Goal: Task Accomplishment & Management: Manage account settings

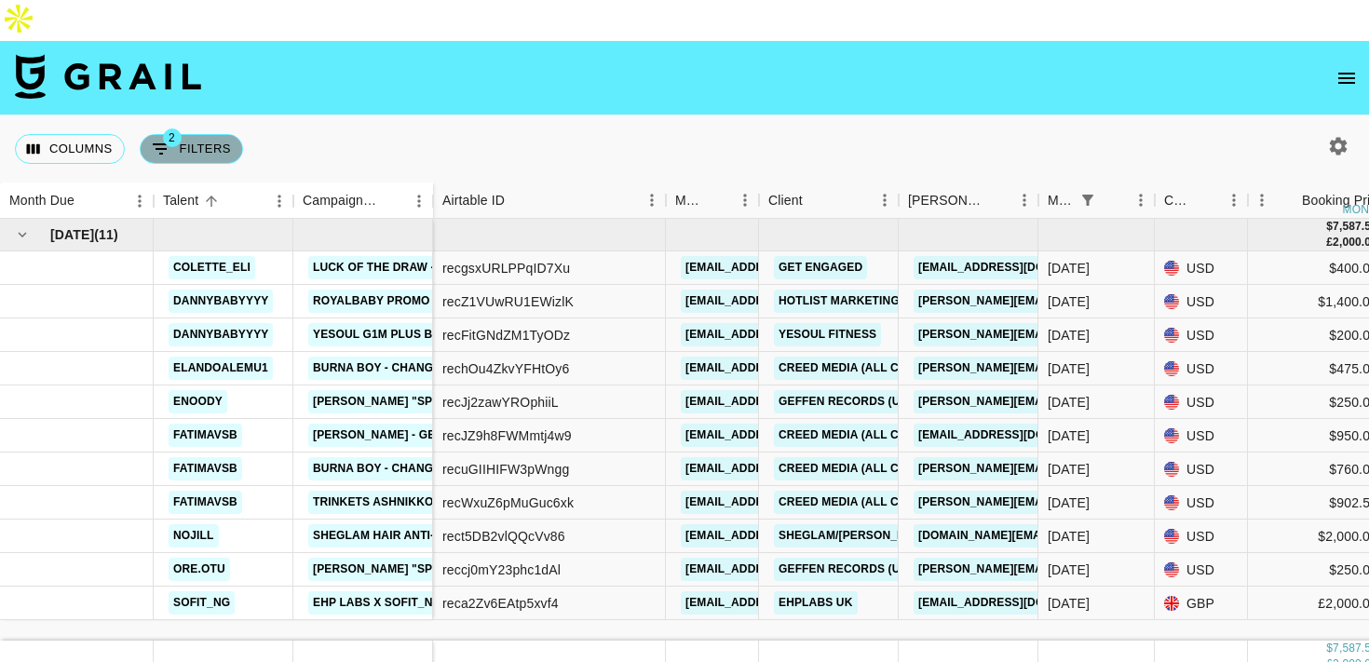
click at [211, 134] on button "2 Filters" at bounding box center [191, 149] width 103 height 30
select select "status"
select select "isNotAnyOf"
select select "monthDue2"
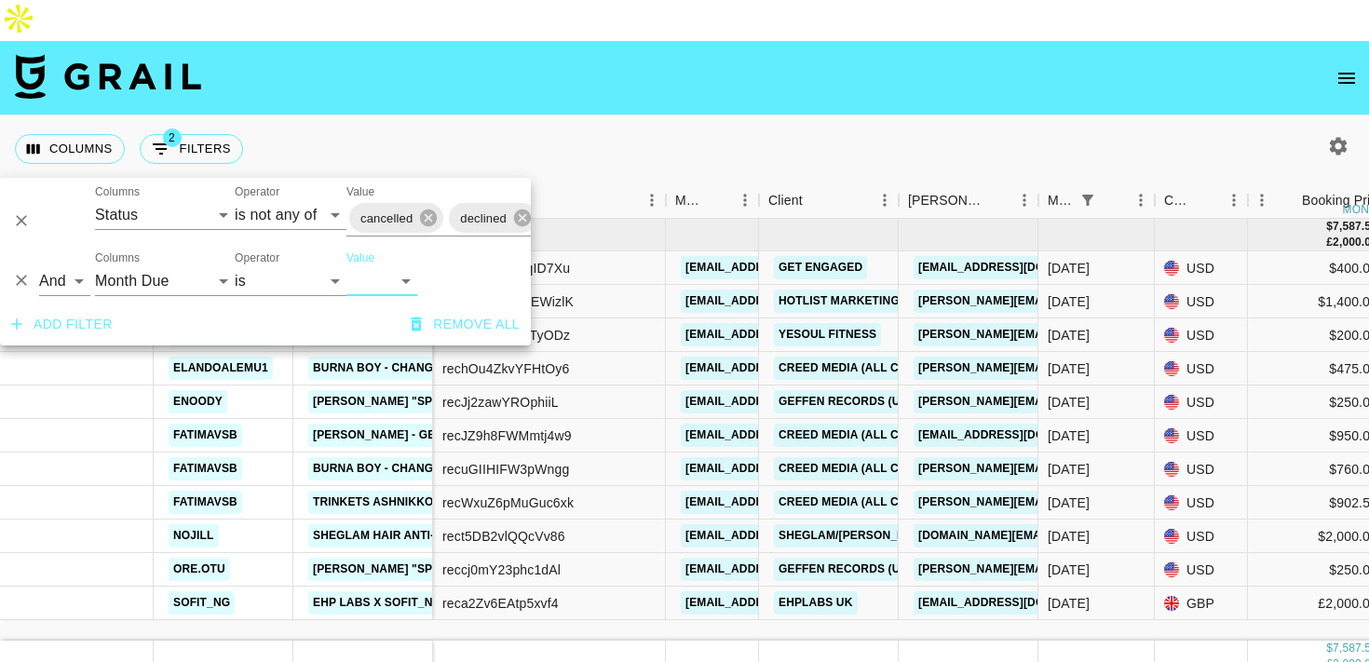
click at [353, 269] on select "Sep '26 Aug '26 Jul '26 Jun '26 May '26 Apr '26 Mar '26 Feb '26 Jan '26 Dec '25…" at bounding box center [382, 281] width 71 height 30
select select "Aug '25"
click at [347, 266] on select "Sep '26 Aug '26 Jul '26 Jun '26 May '26 Apr '26 Mar '26 Feb '26 Jan '26 Dec '25…" at bounding box center [382, 281] width 71 height 30
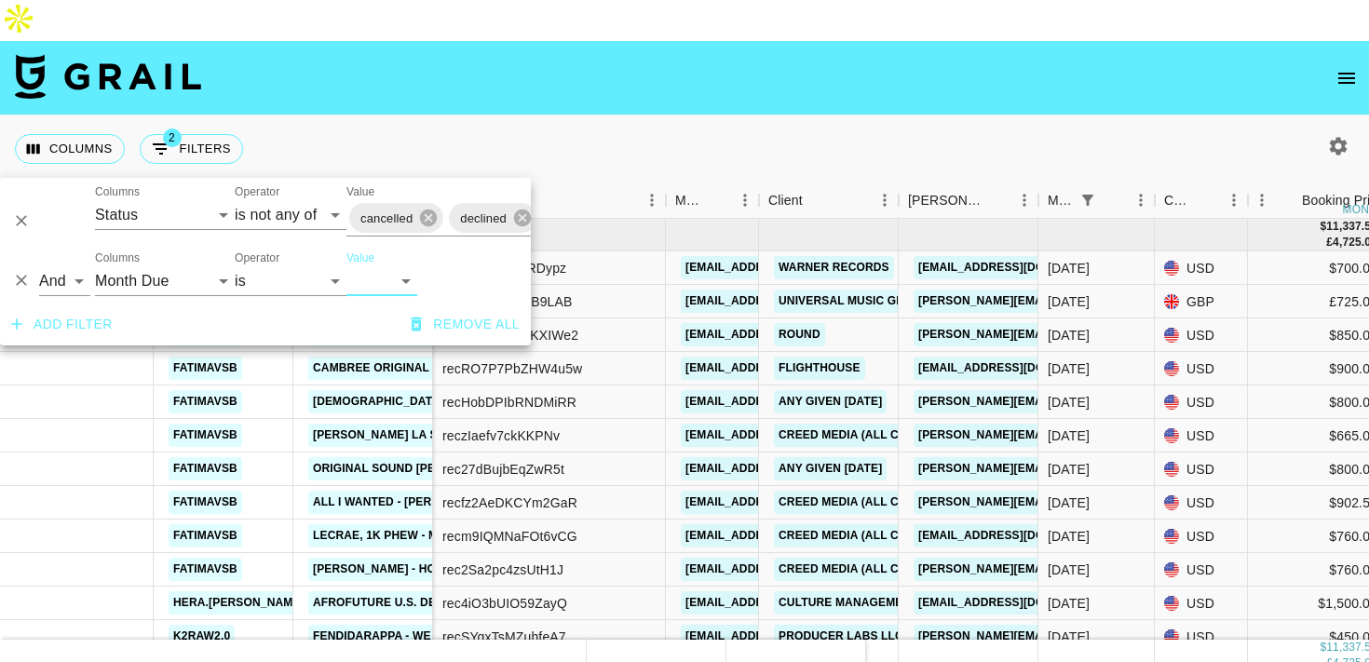
click at [621, 116] on div "Columns 2 Filters + Booking" at bounding box center [684, 149] width 1369 height 67
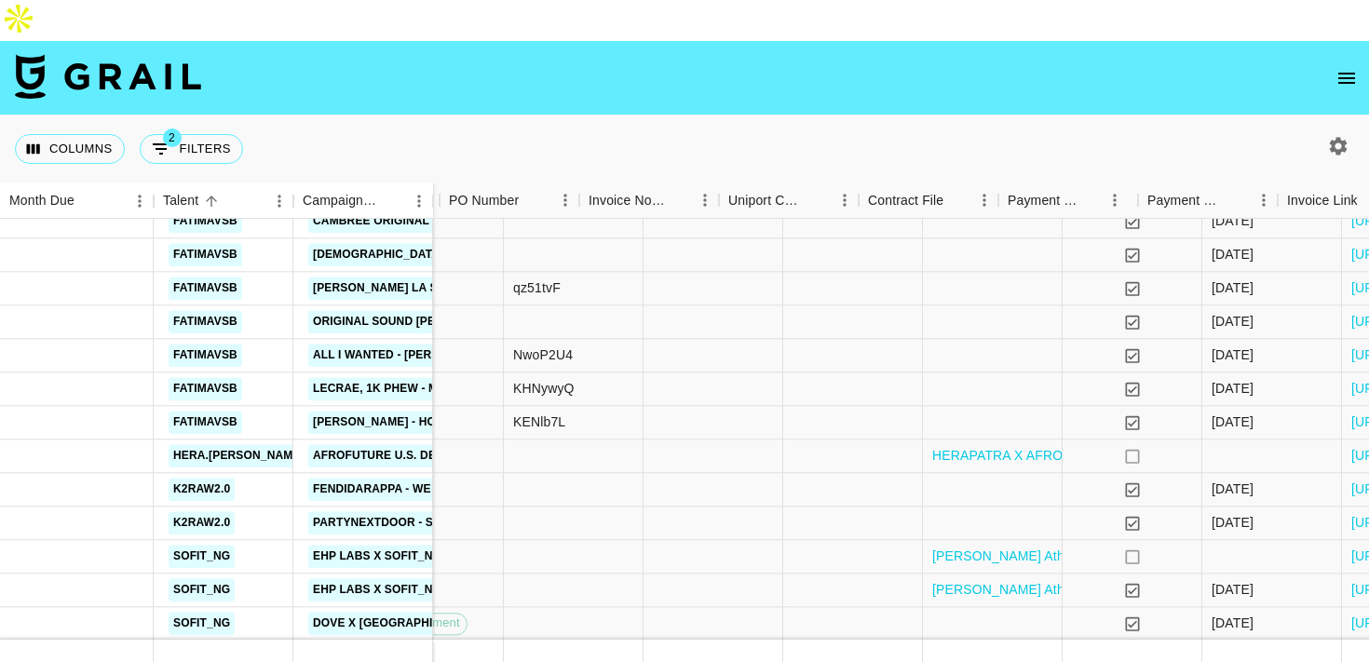
scroll to position [147, 1770]
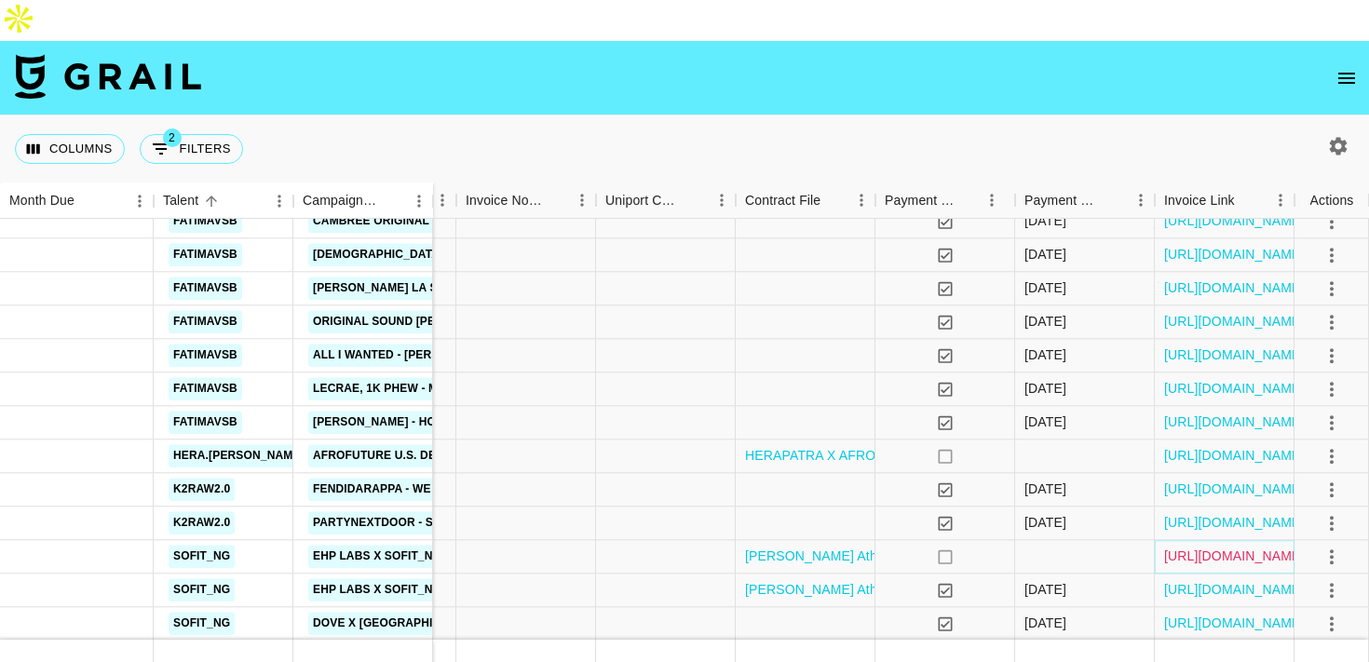
click at [1184, 548] on link "https://in.xero.com/v89rzD6WADosinAATKqS2cbICkDt3PrdOEeQvDmV" at bounding box center [1234, 557] width 141 height 19
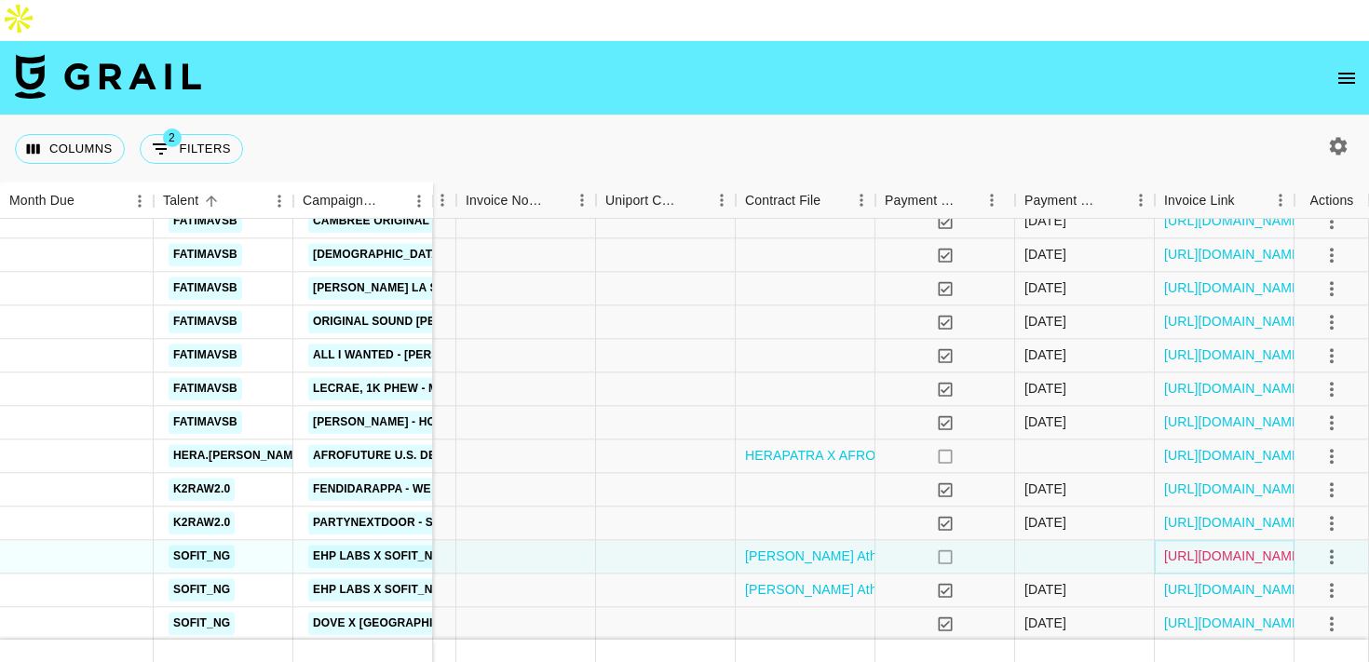
click at [1191, 548] on link "https://in.xero.com/v89rzD6WADosinAATKqS2cbICkDt3PrdOEeQvDmV" at bounding box center [1234, 557] width 141 height 19
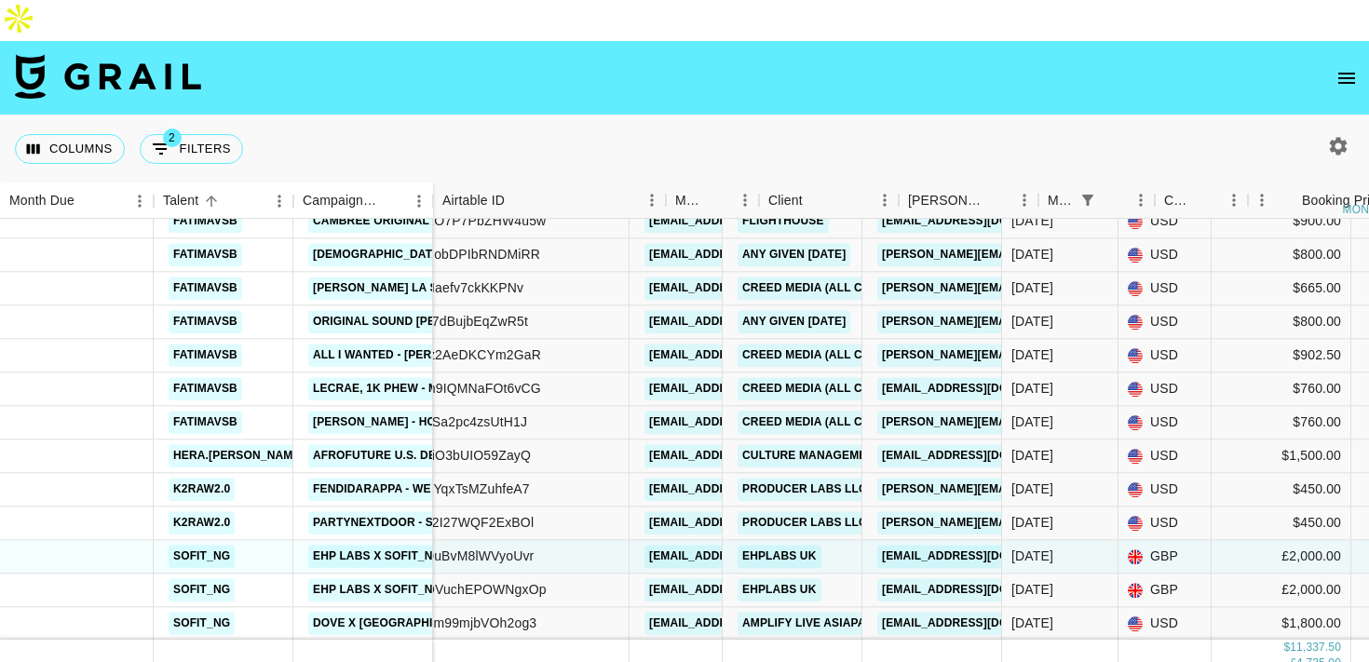
scroll to position [147, 0]
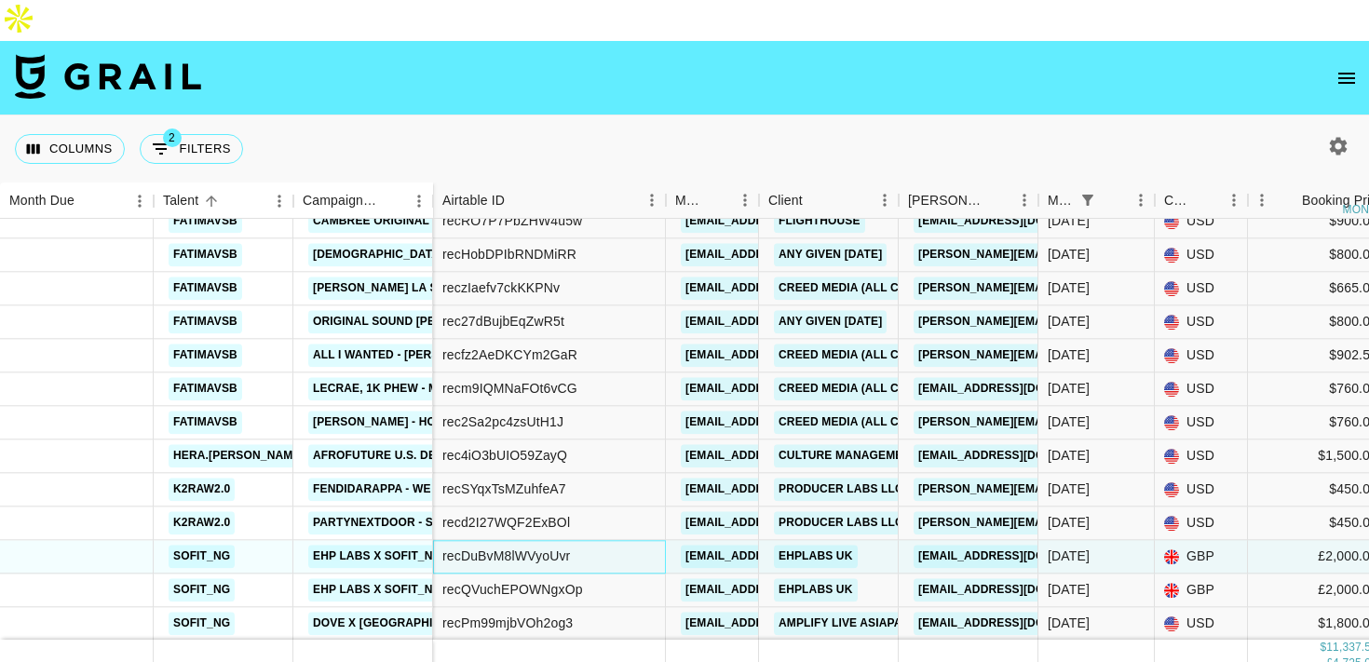
click at [584, 540] on div "recDuBvM8lWVyoUvr" at bounding box center [549, 557] width 233 height 34
copy div "recDuBvM8lWVyoUvr"
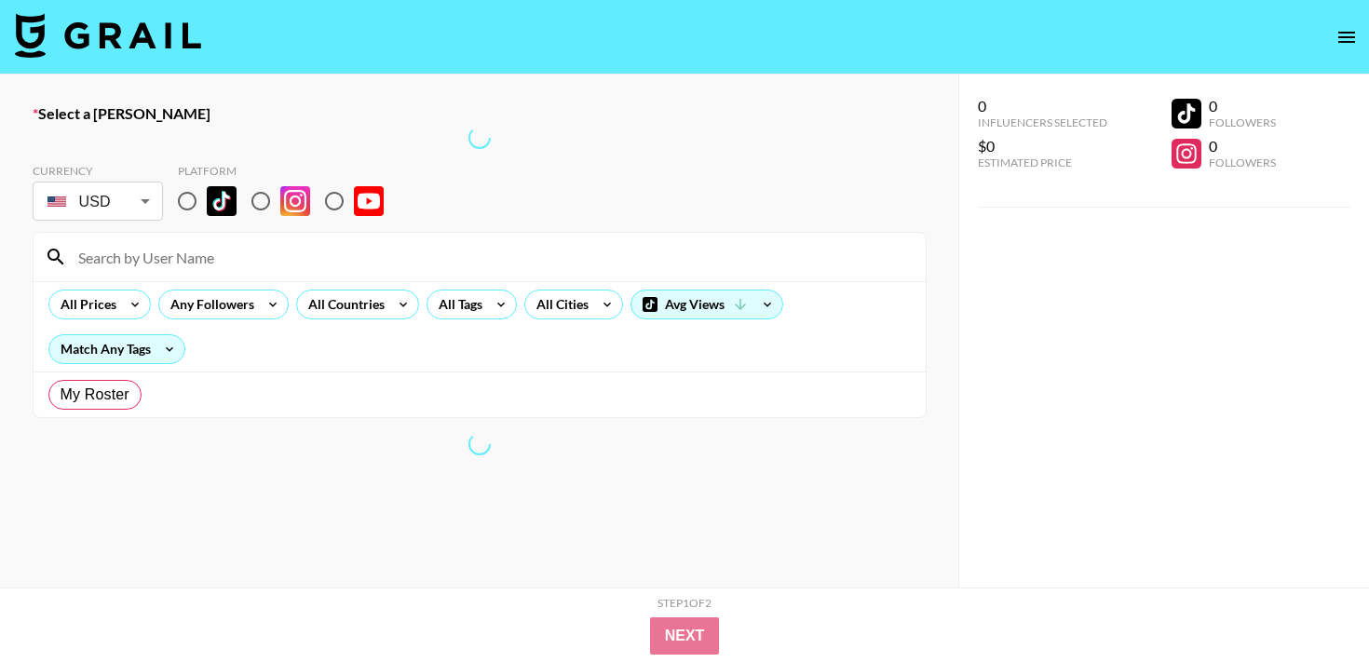
radio input "true"
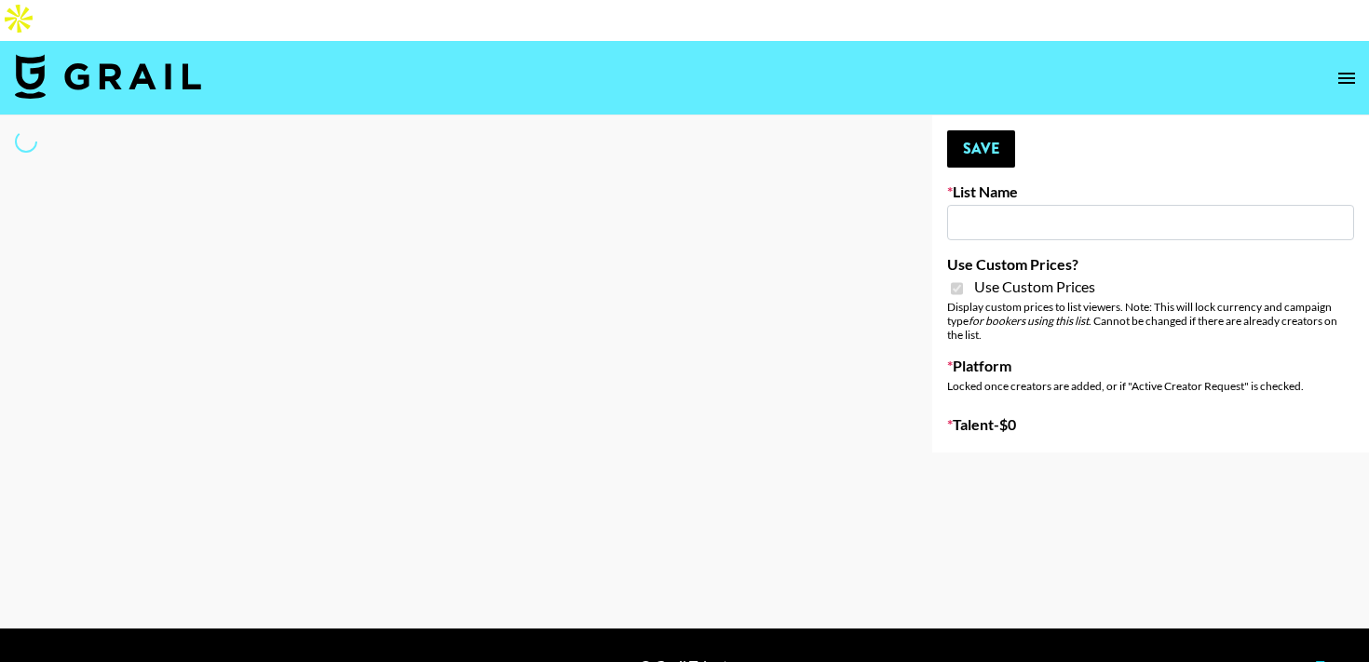
type input "Kids / Toy Accounts"
checkbox input "true"
select select "Brand"
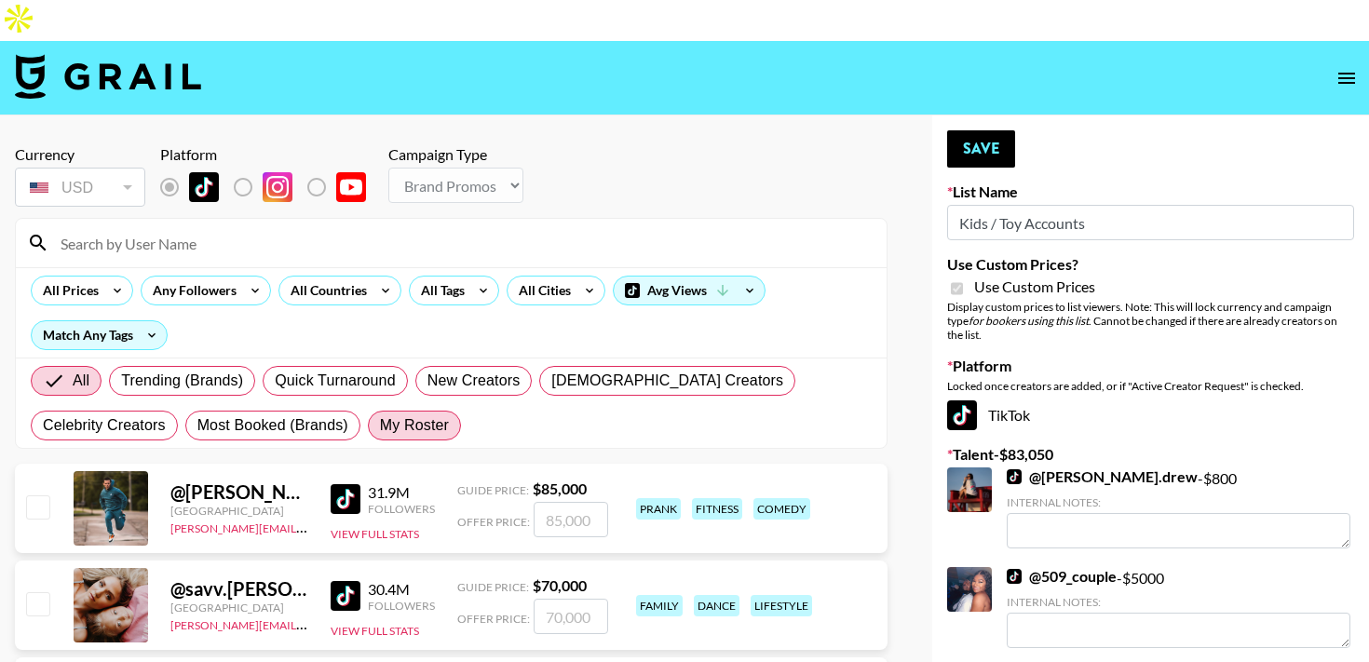
click at [380, 415] on span "My Roster" at bounding box center [414, 426] width 69 height 22
click at [380, 426] on input "My Roster" at bounding box center [380, 426] width 0 height 0
radio input "true"
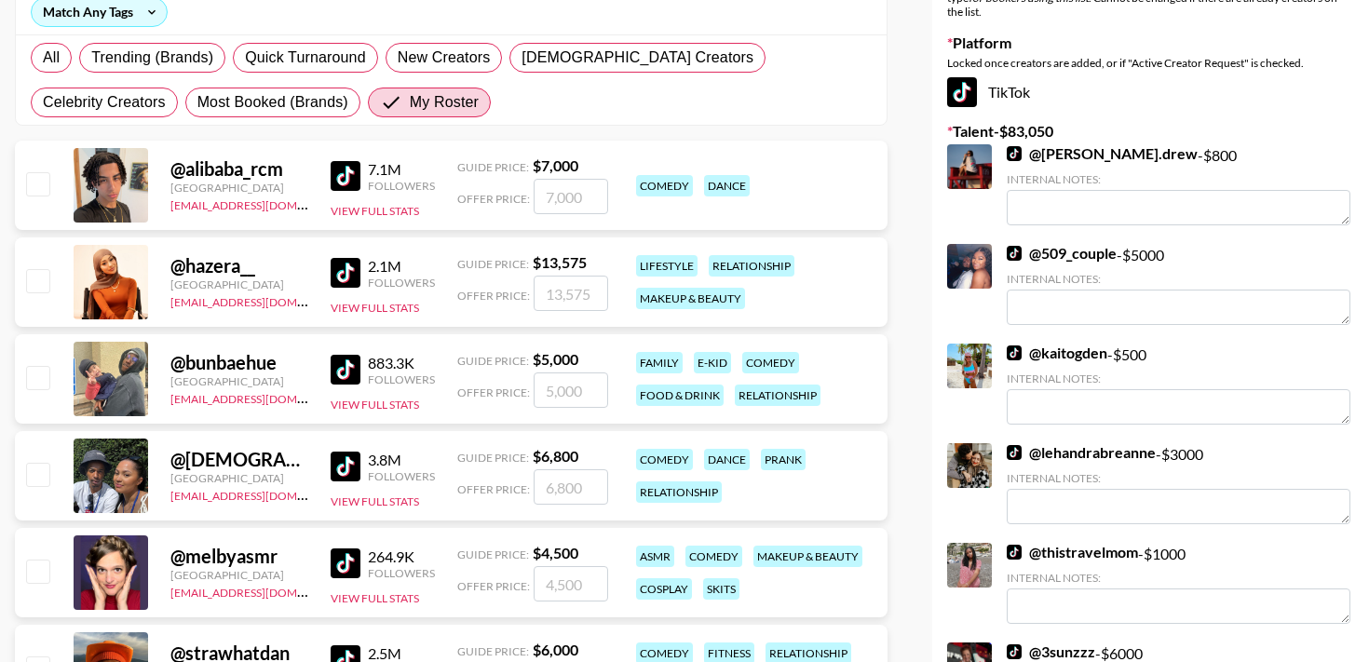
scroll to position [342, 0]
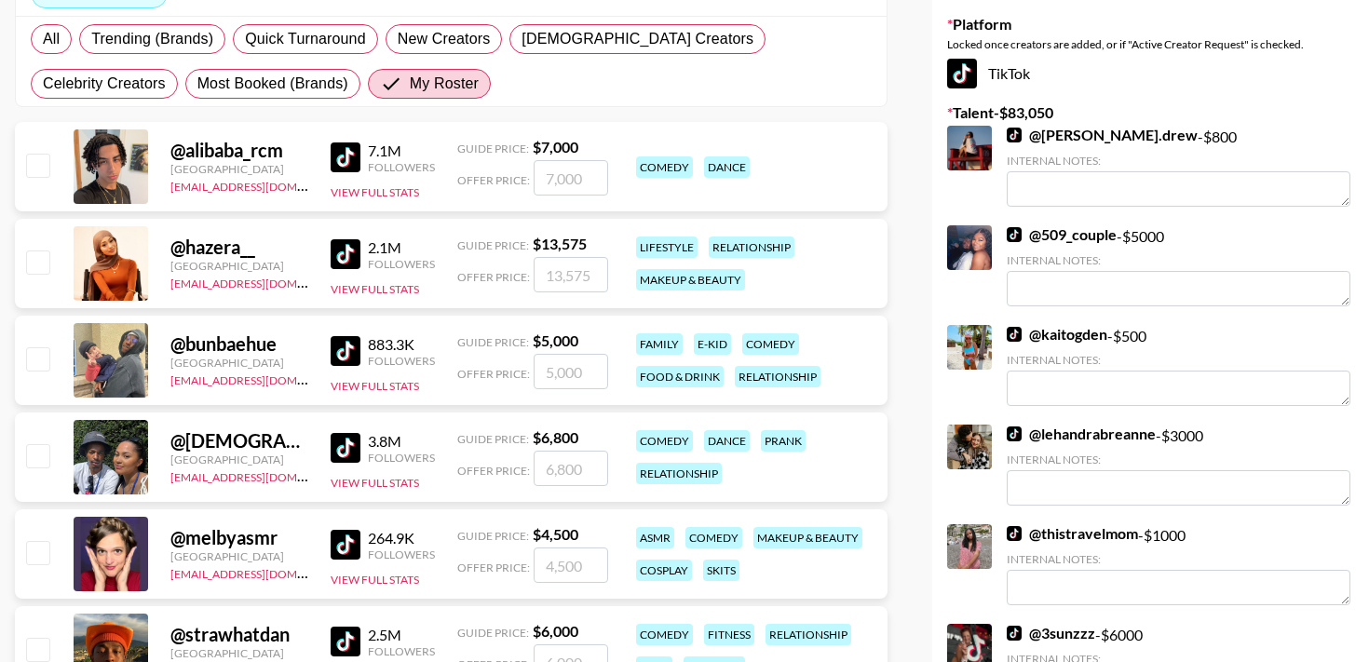
click at [36, 347] on input "checkbox" at bounding box center [37, 358] width 22 height 22
checkbox input "true"
type input "5000"
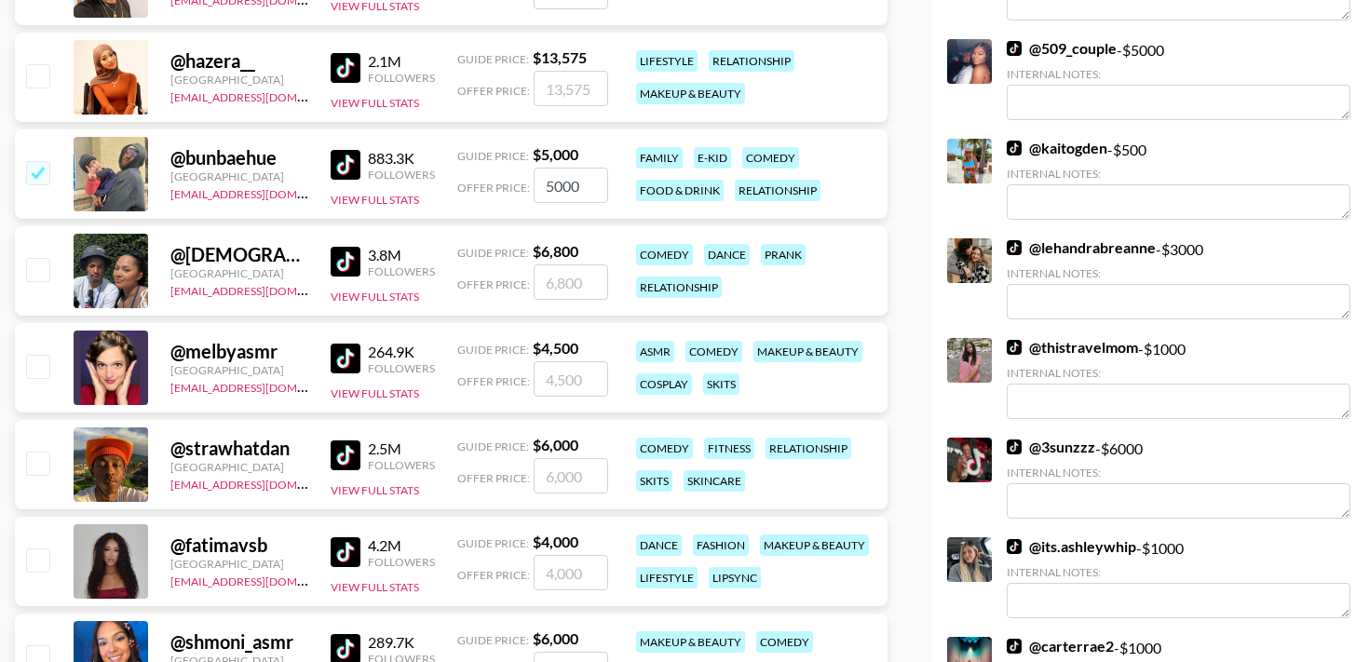
scroll to position [530, 0]
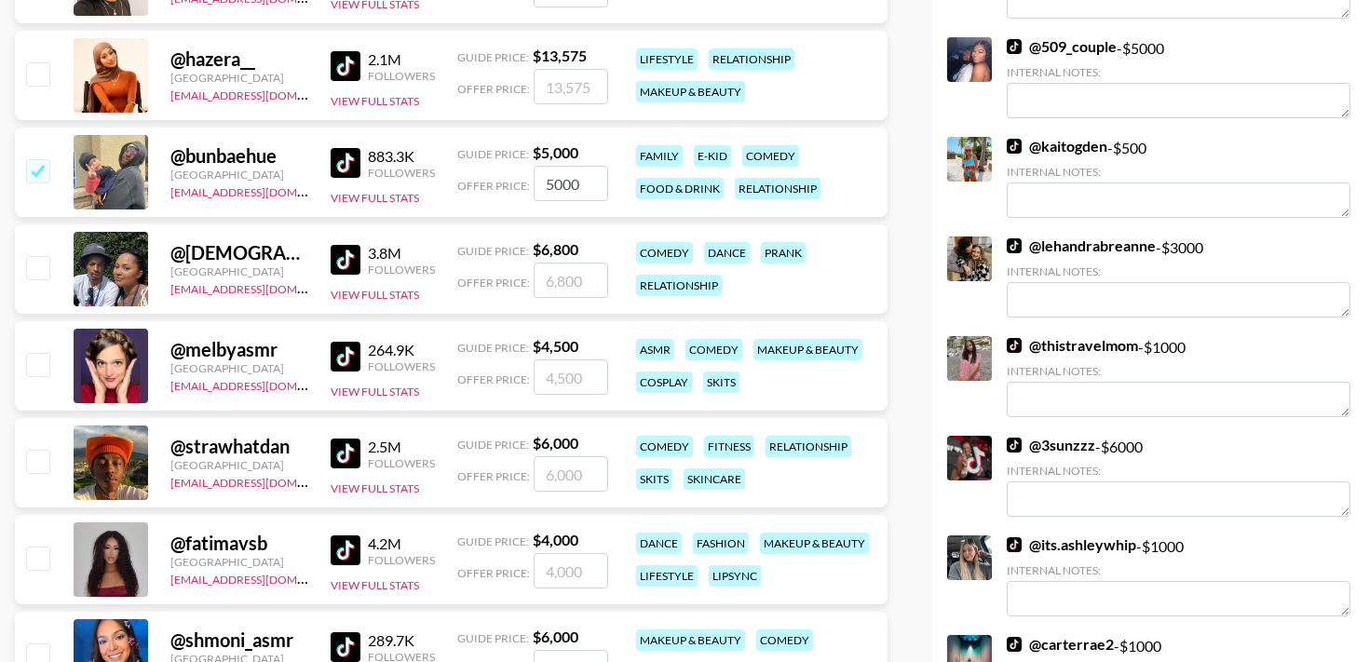
click at [42, 450] on input "checkbox" at bounding box center [37, 461] width 22 height 22
checkbox input "true"
type input "6000"
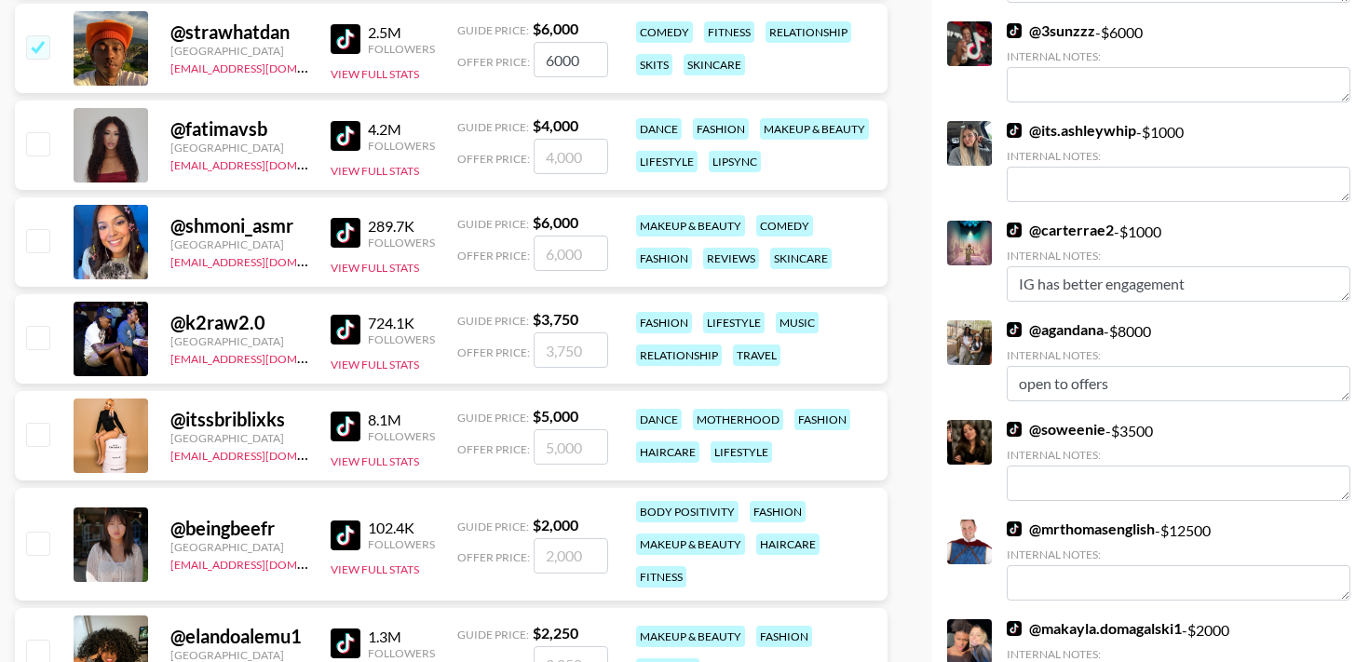
scroll to position [967, 0]
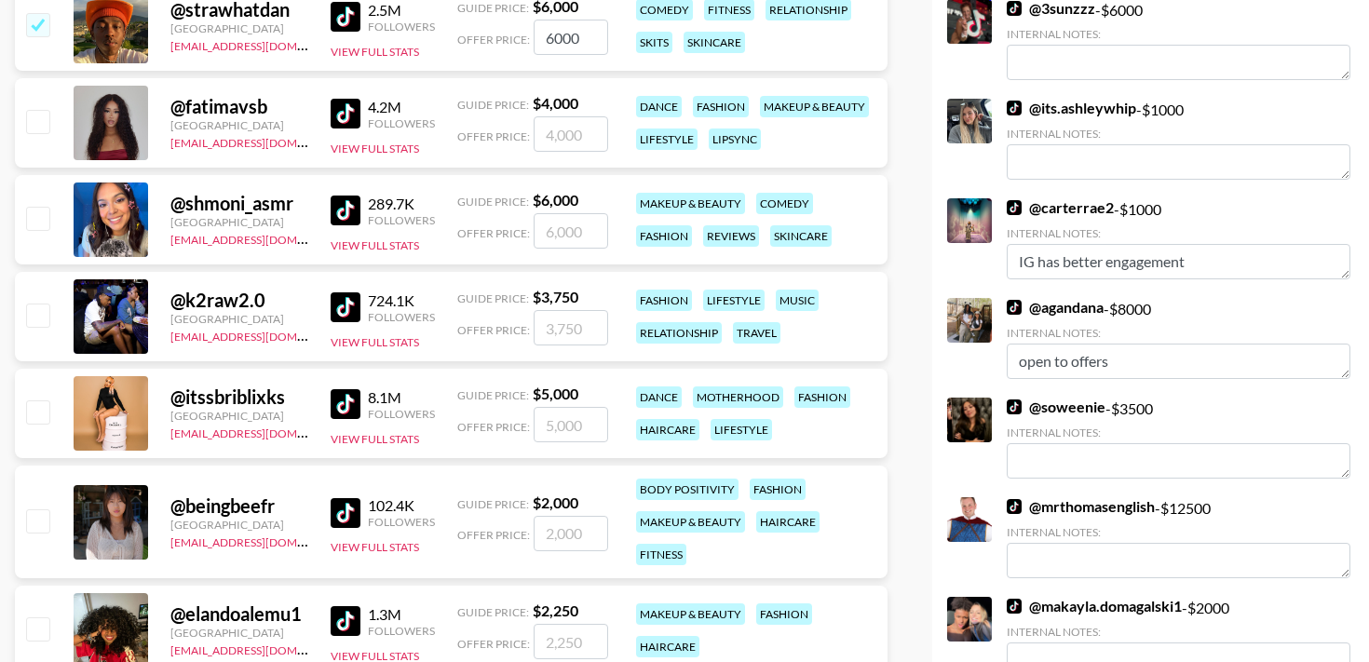
click at [41, 401] on input "checkbox" at bounding box center [37, 412] width 22 height 22
checkbox input "true"
type input "5000"
click at [40, 304] on input "checkbox" at bounding box center [37, 315] width 22 height 22
checkbox input "true"
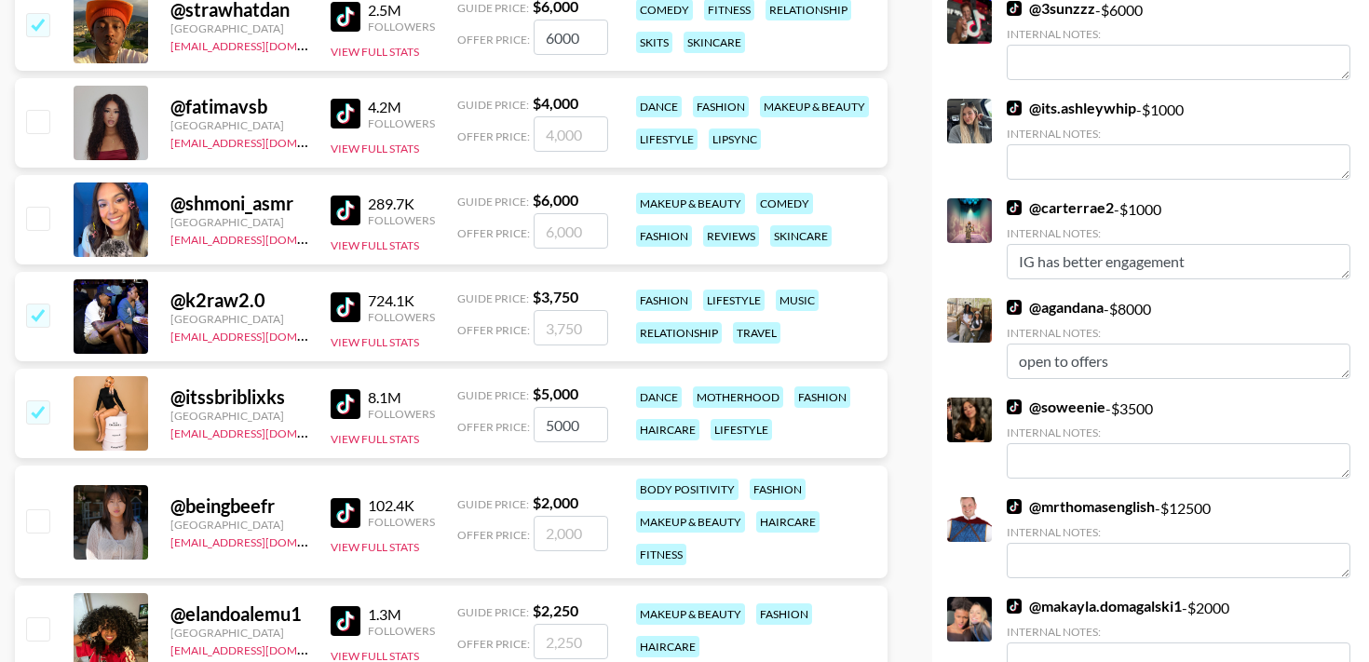
type input "3750"
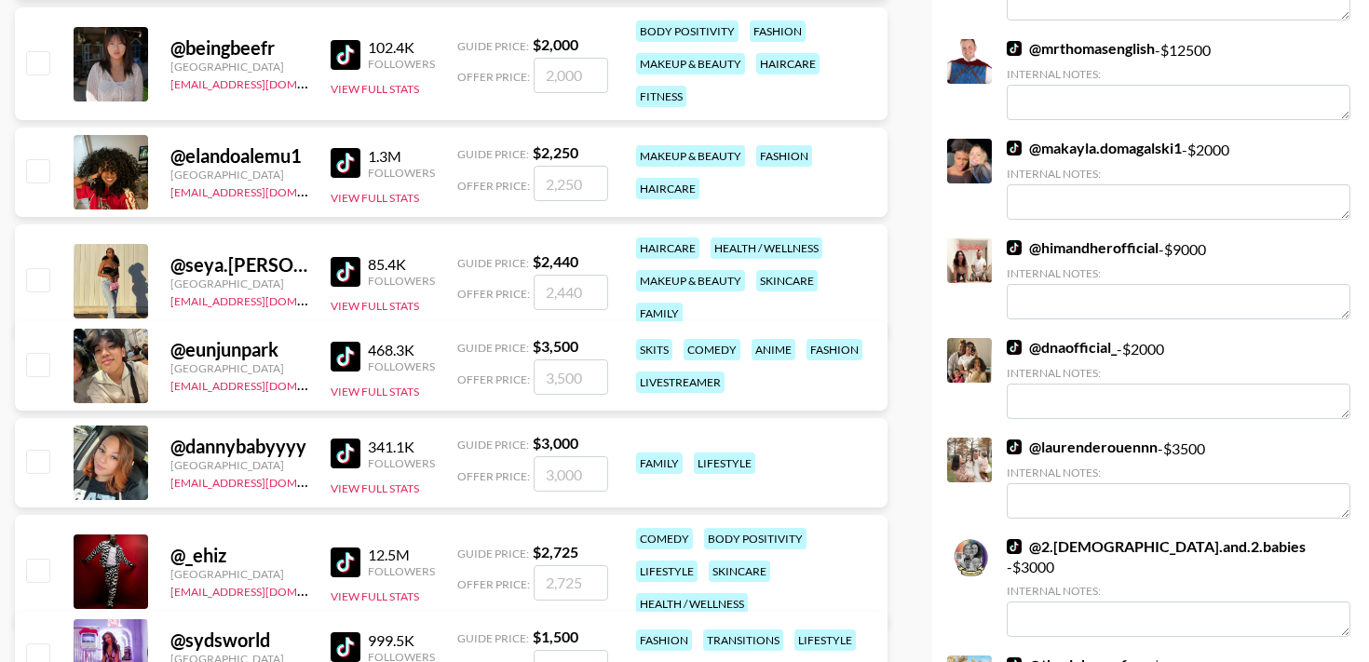
scroll to position [1465, 0]
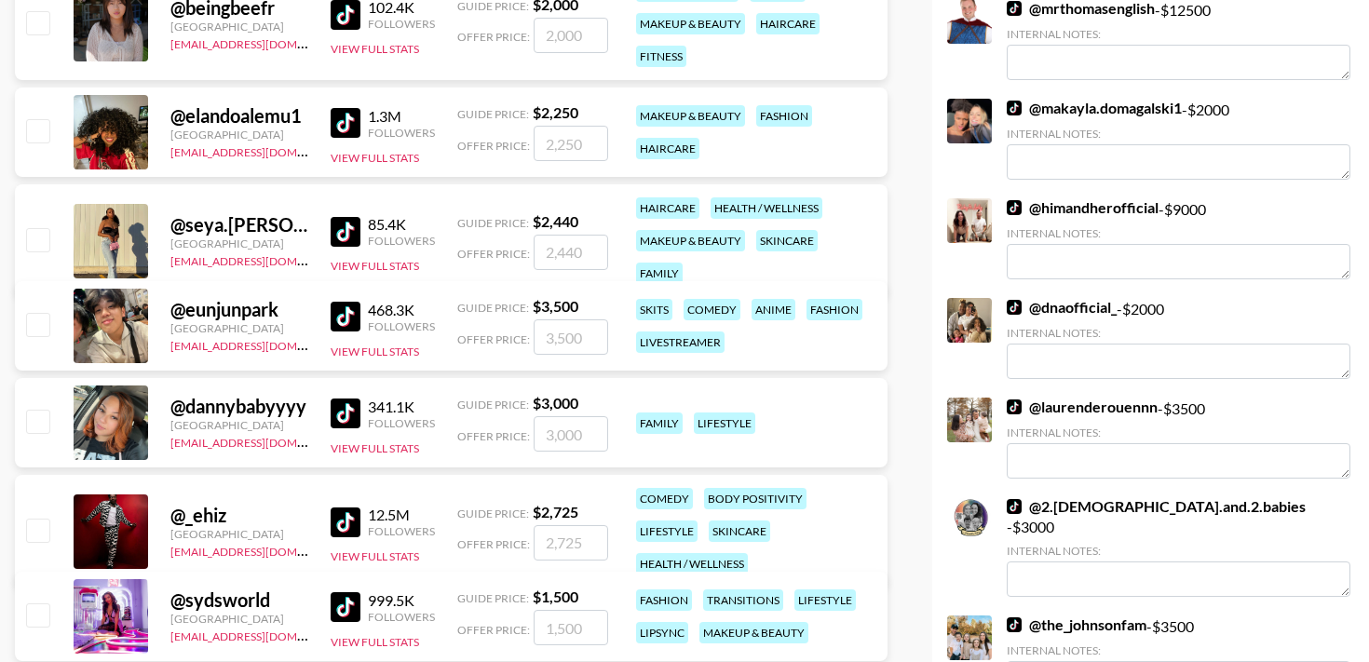
click at [42, 410] on input "checkbox" at bounding box center [37, 421] width 22 height 22
checkbox input "true"
type input "3000"
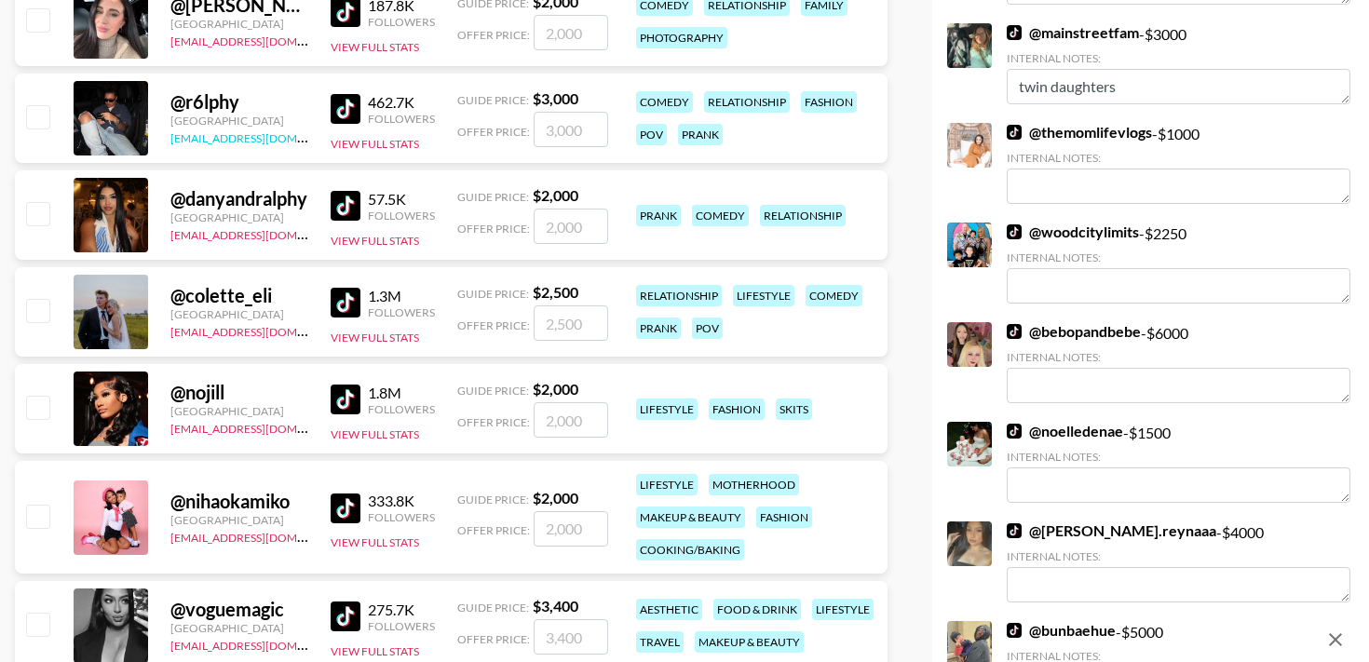
scroll to position [2164, 0]
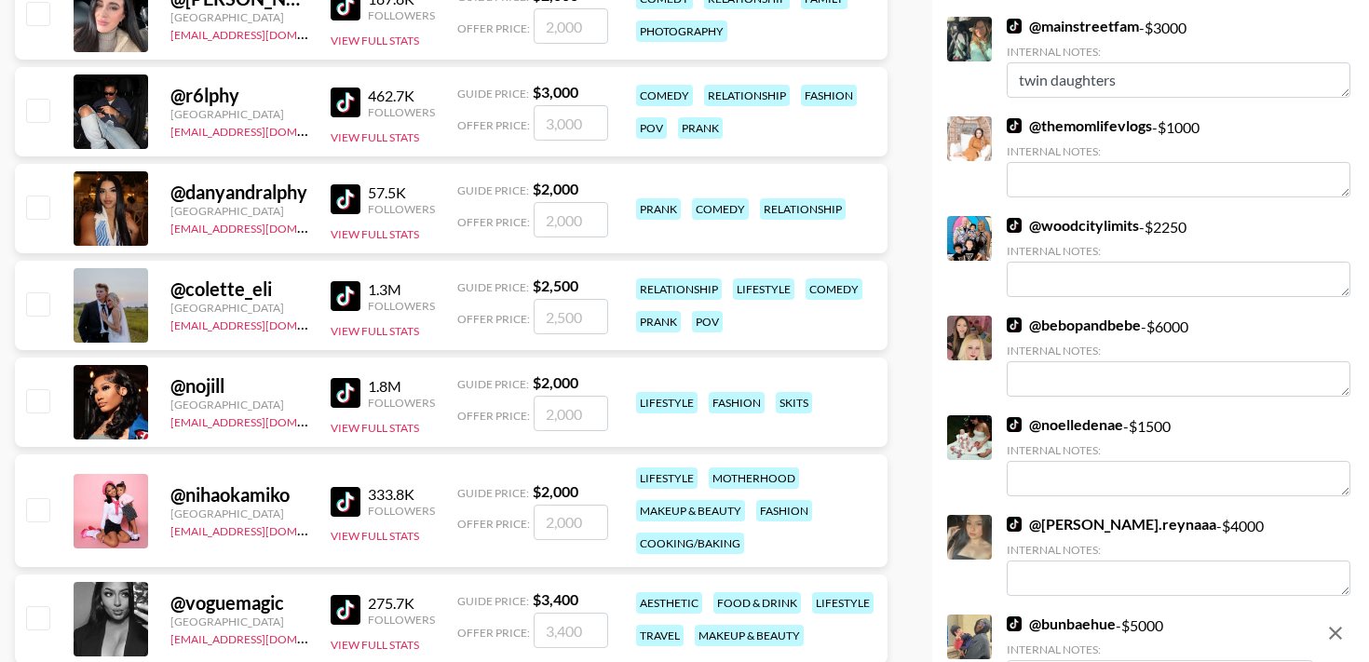
click at [38, 498] on input "checkbox" at bounding box center [37, 509] width 22 height 22
checkbox input "true"
type input "2000"
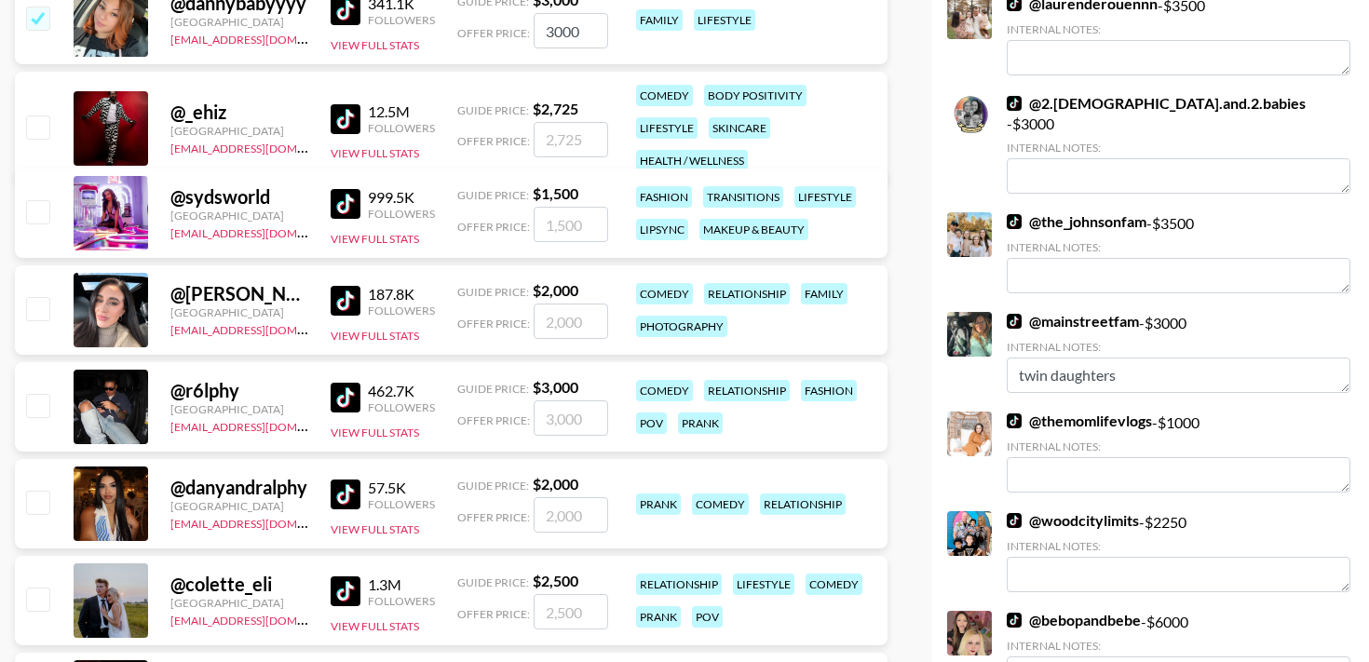
scroll to position [1829, 0]
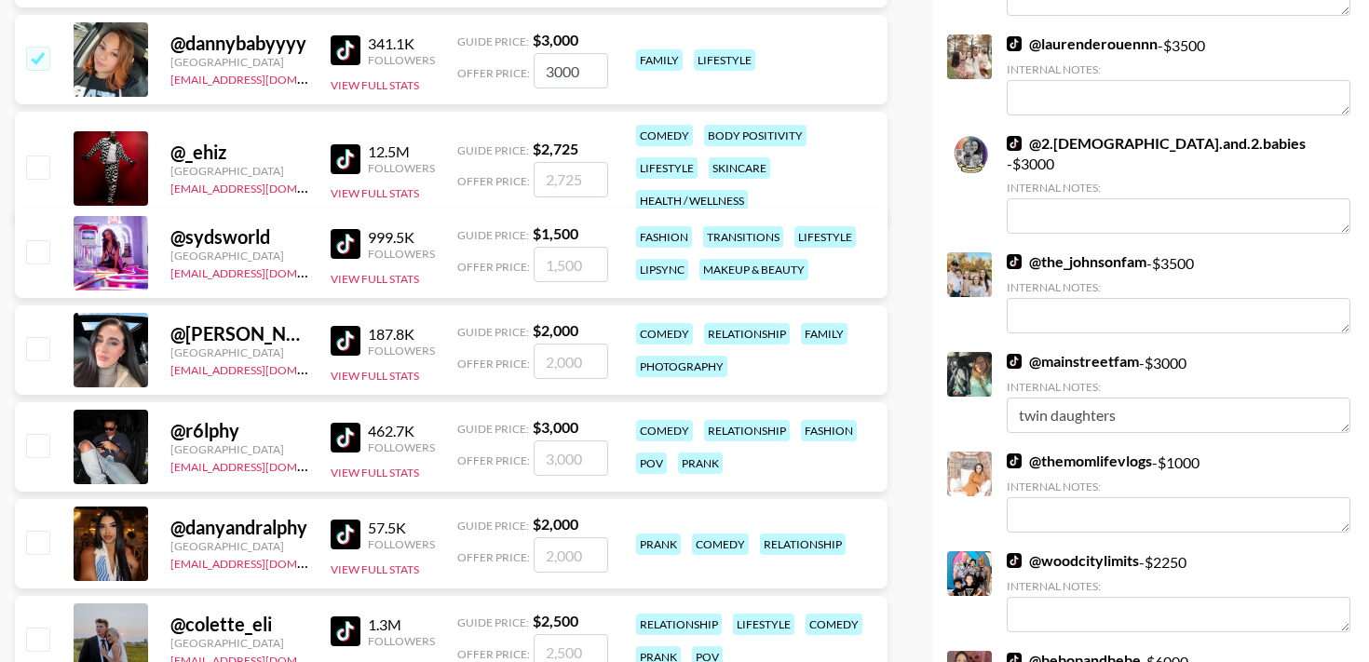
click at [34, 337] on input "checkbox" at bounding box center [37, 348] width 22 height 22
checkbox input "true"
type input "2000"
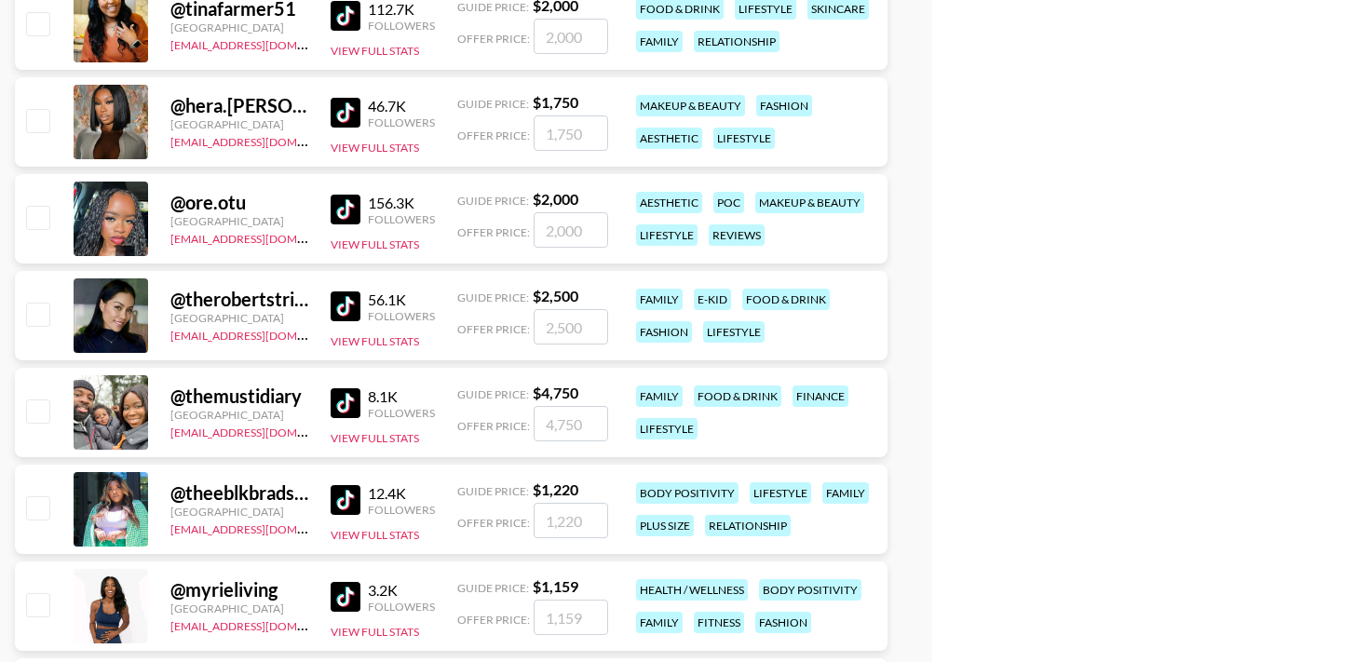
scroll to position [4118, 0]
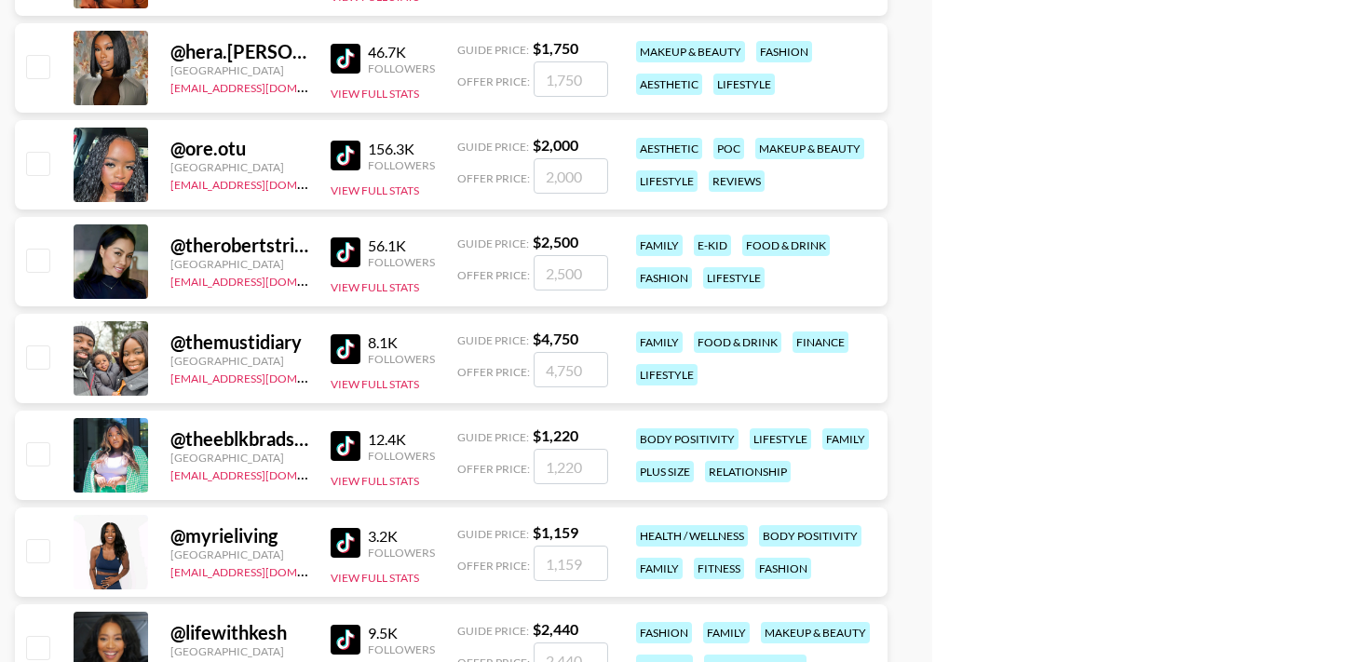
click at [38, 249] on input "checkbox" at bounding box center [37, 260] width 22 height 22
checkbox input "true"
type input "2500"
click at [28, 442] on input "checkbox" at bounding box center [37, 453] width 22 height 22
checkbox input "true"
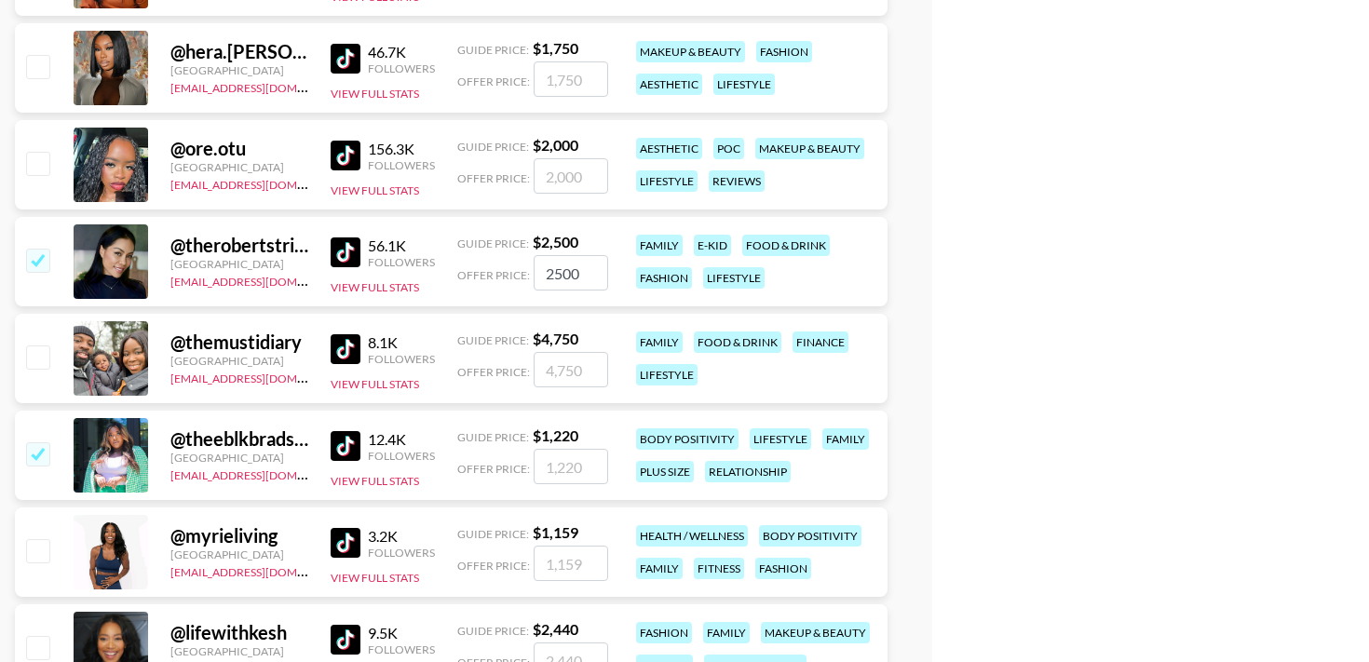
type input "1220"
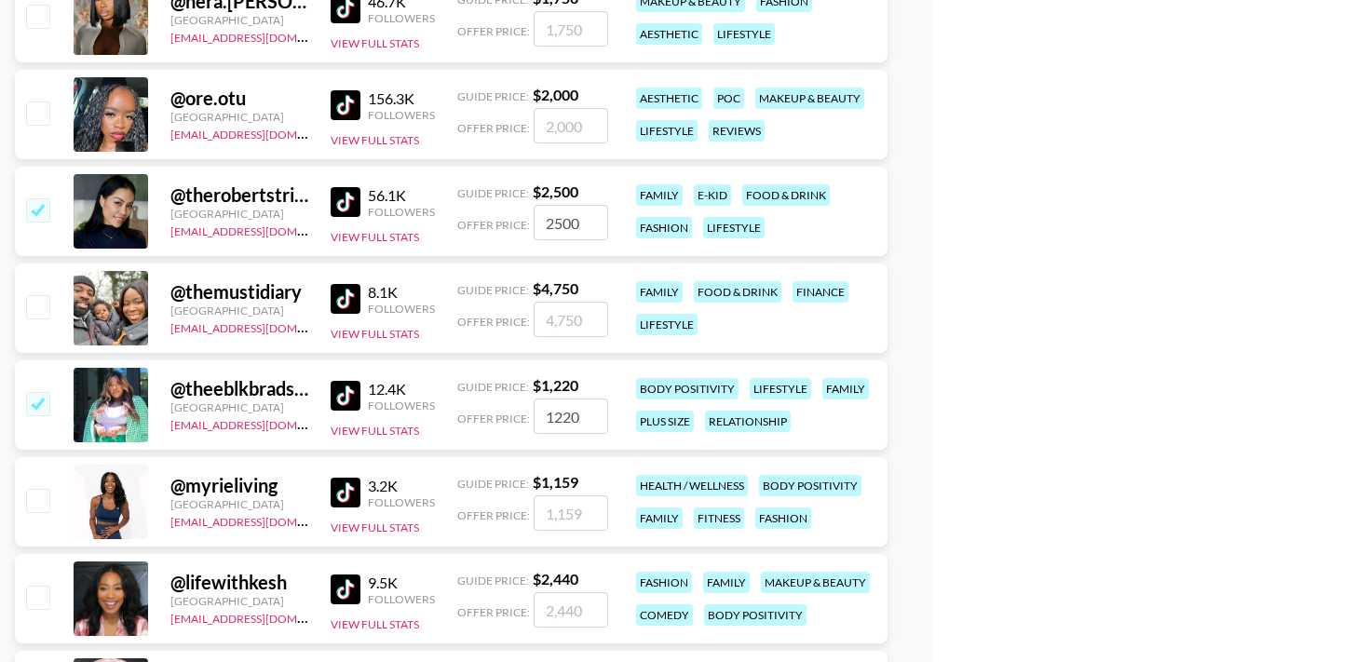
scroll to position [4204, 0]
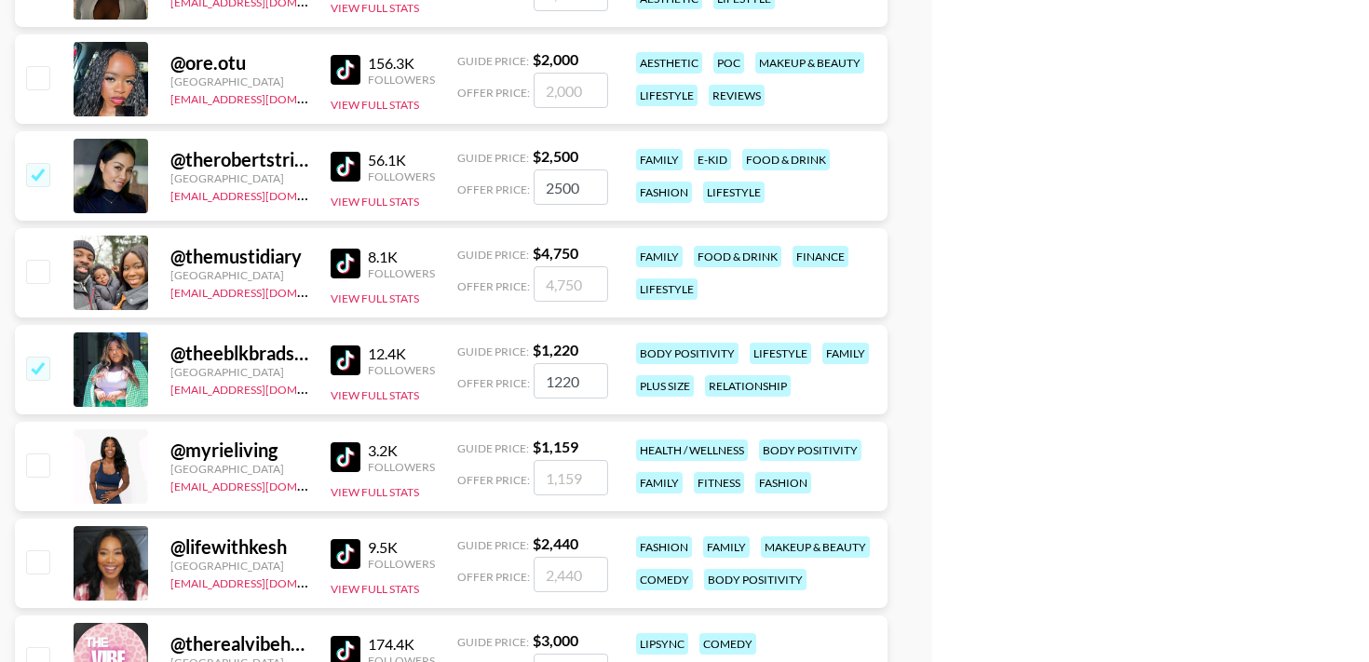
click at [39, 551] on input "checkbox" at bounding box center [37, 562] width 22 height 22
checkbox input "true"
type input "2440"
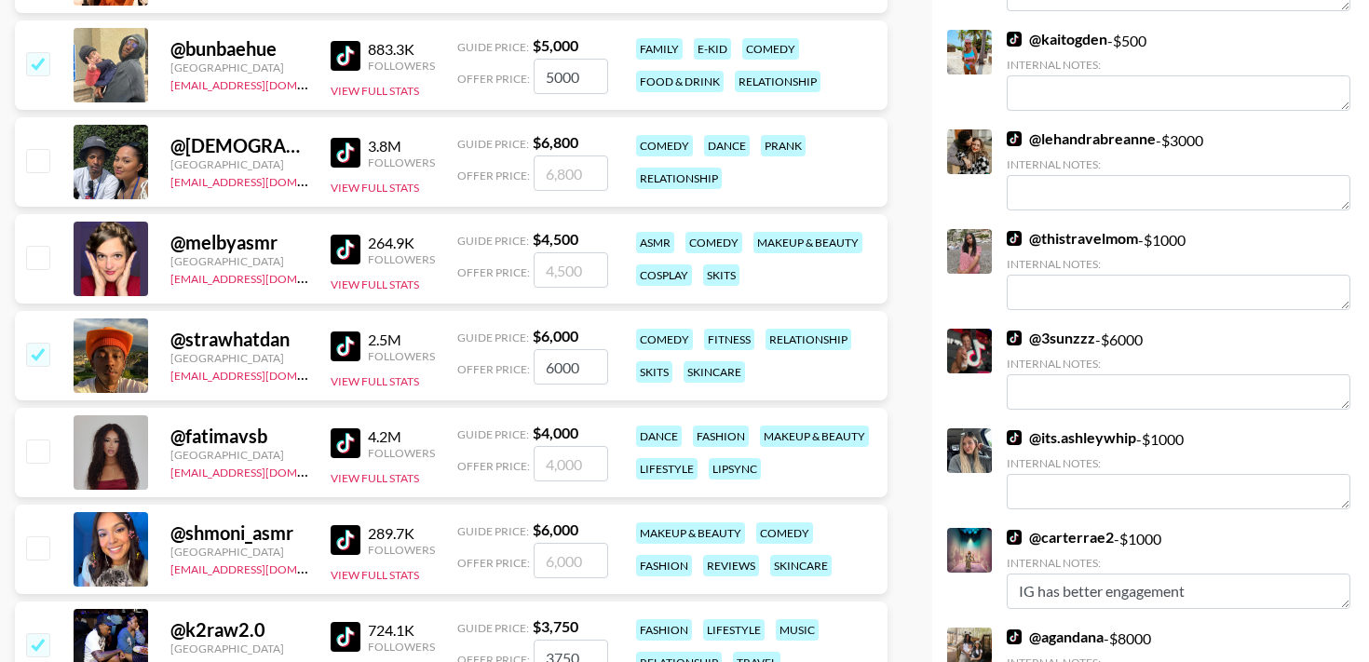
scroll to position [0, 0]
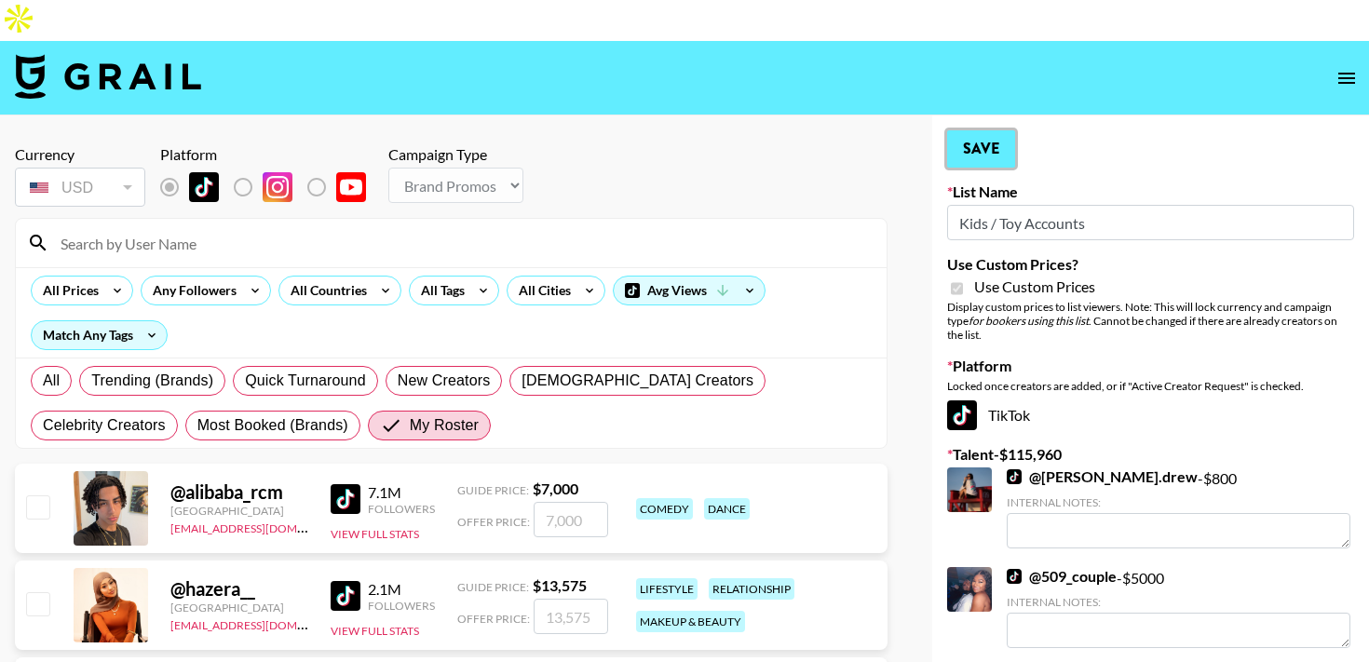
click at [999, 130] on button "Save" at bounding box center [981, 148] width 68 height 37
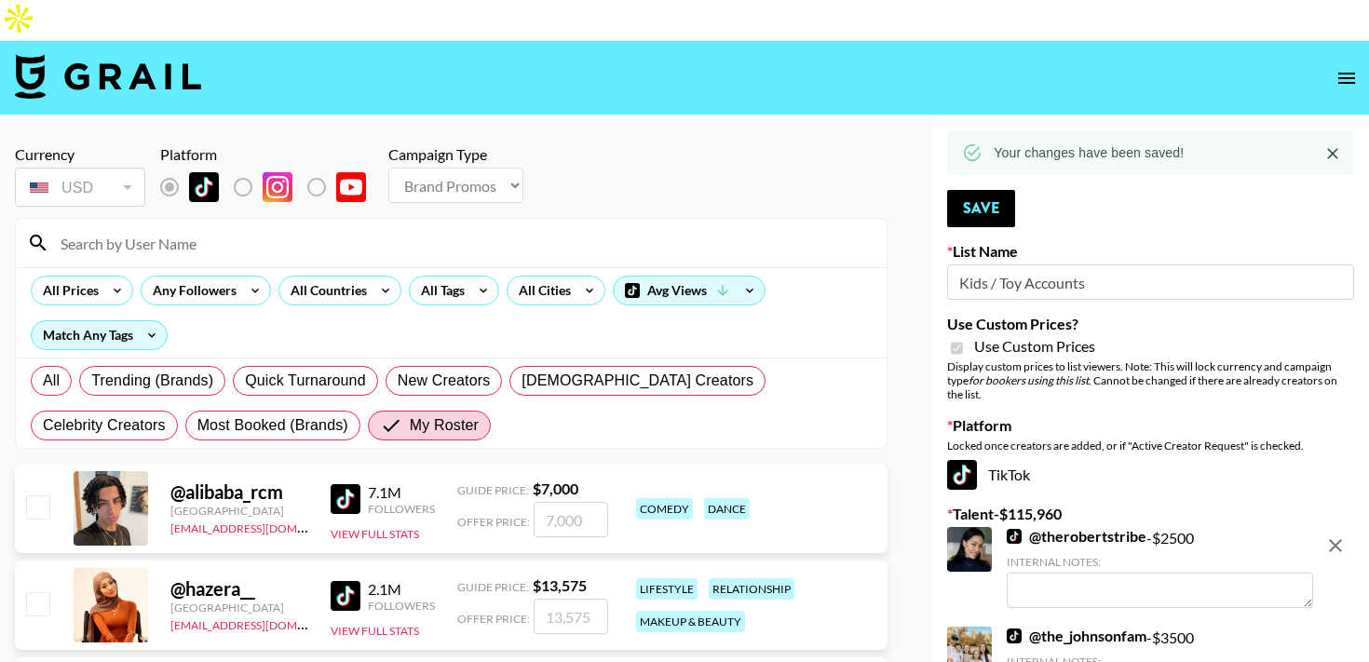
click at [990, 130] on div "Your changes have been saved!" at bounding box center [1150, 152] width 407 height 45
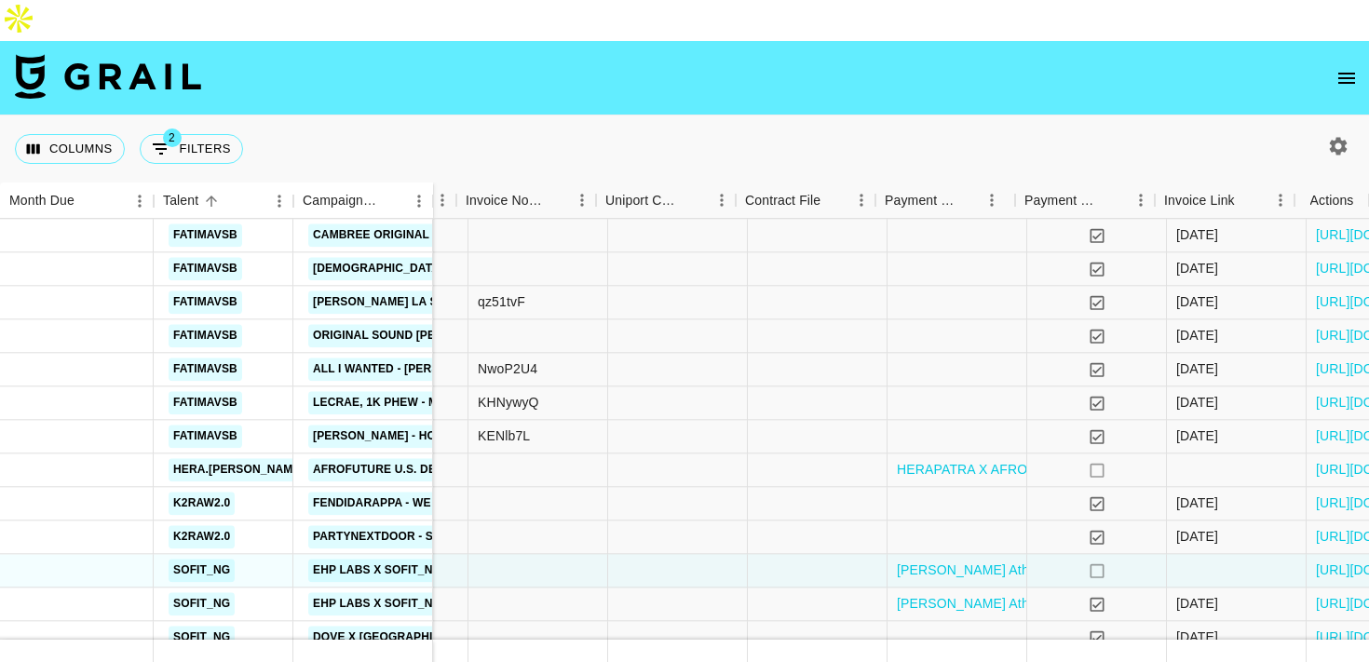
scroll to position [133, 1770]
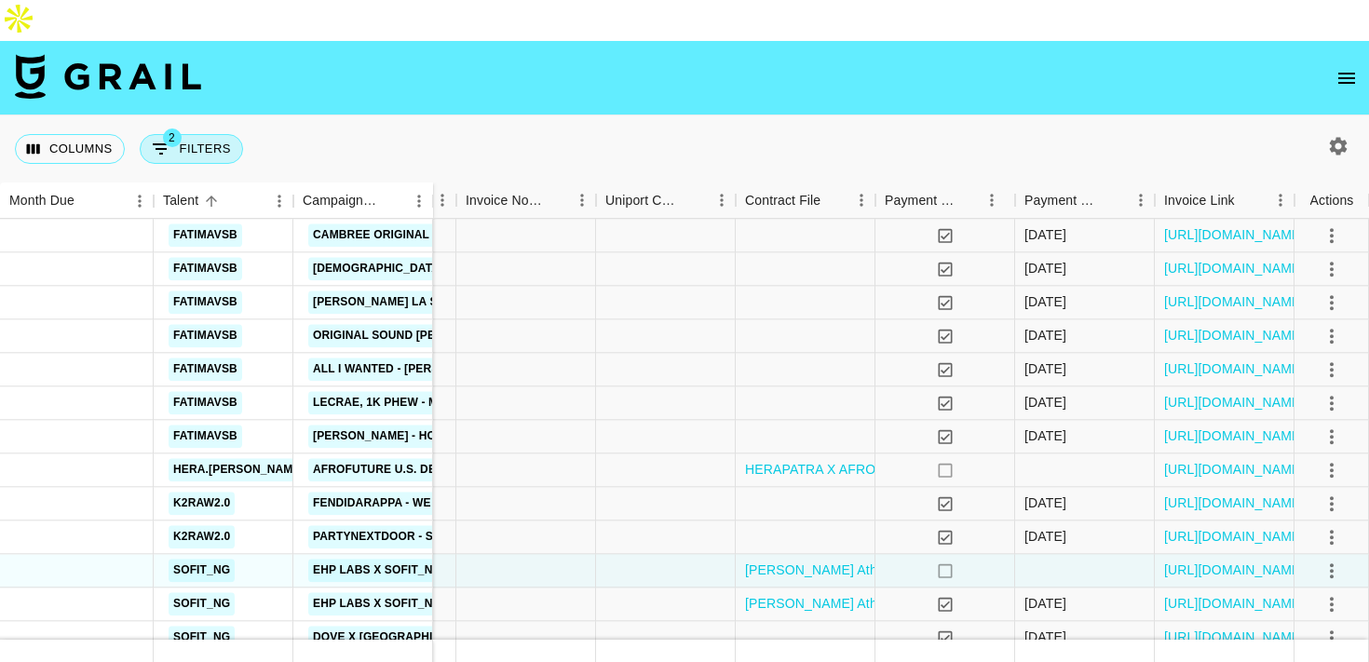
click at [205, 134] on button "2 Filters" at bounding box center [191, 149] width 103 height 30
select select "status"
select select "isNotAnyOf"
select select "monthDue2"
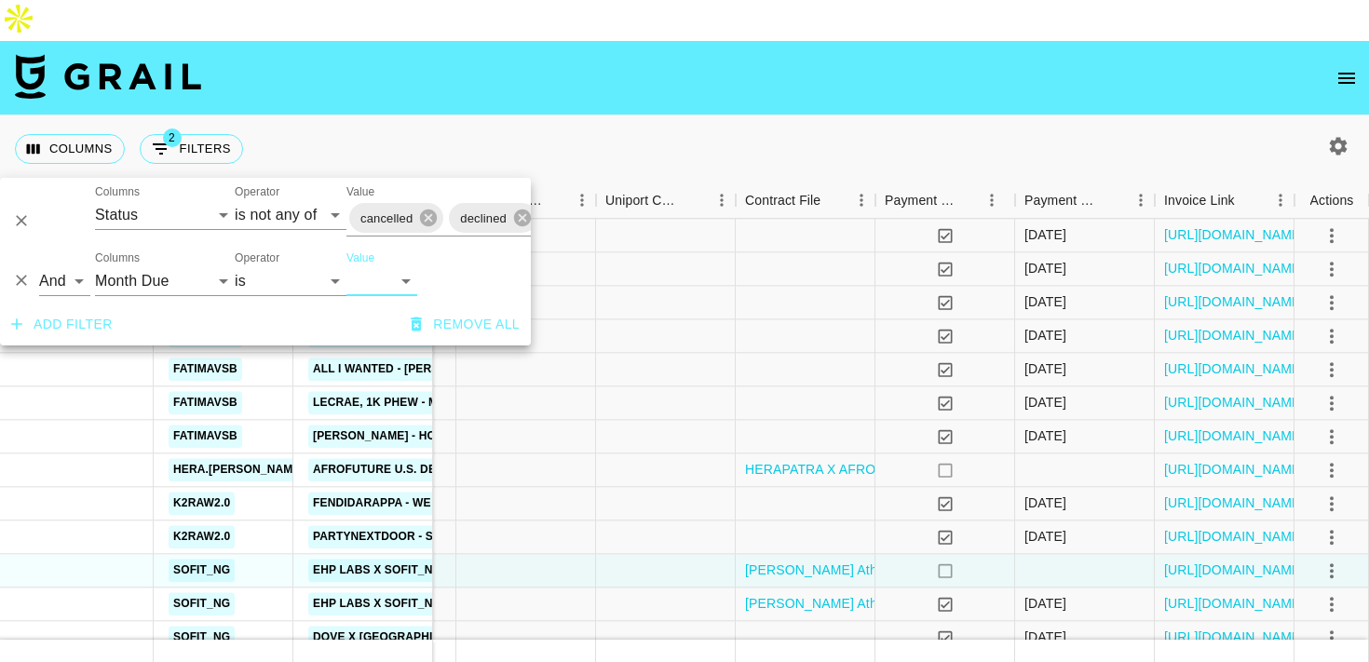
click at [374, 278] on select "Sep '26 Aug '26 Jul '26 Jun '26 May '26 Apr '26 Mar '26 Feb '26 Jan '26 Dec '25…" at bounding box center [382, 281] width 71 height 30
select select "Sep '25"
click at [347, 266] on select "Sep '26 Aug '26 Jul '26 Jun '26 May '26 Apr '26 Mar '26 Feb '26 Jan '26 Dec '25…" at bounding box center [382, 281] width 71 height 30
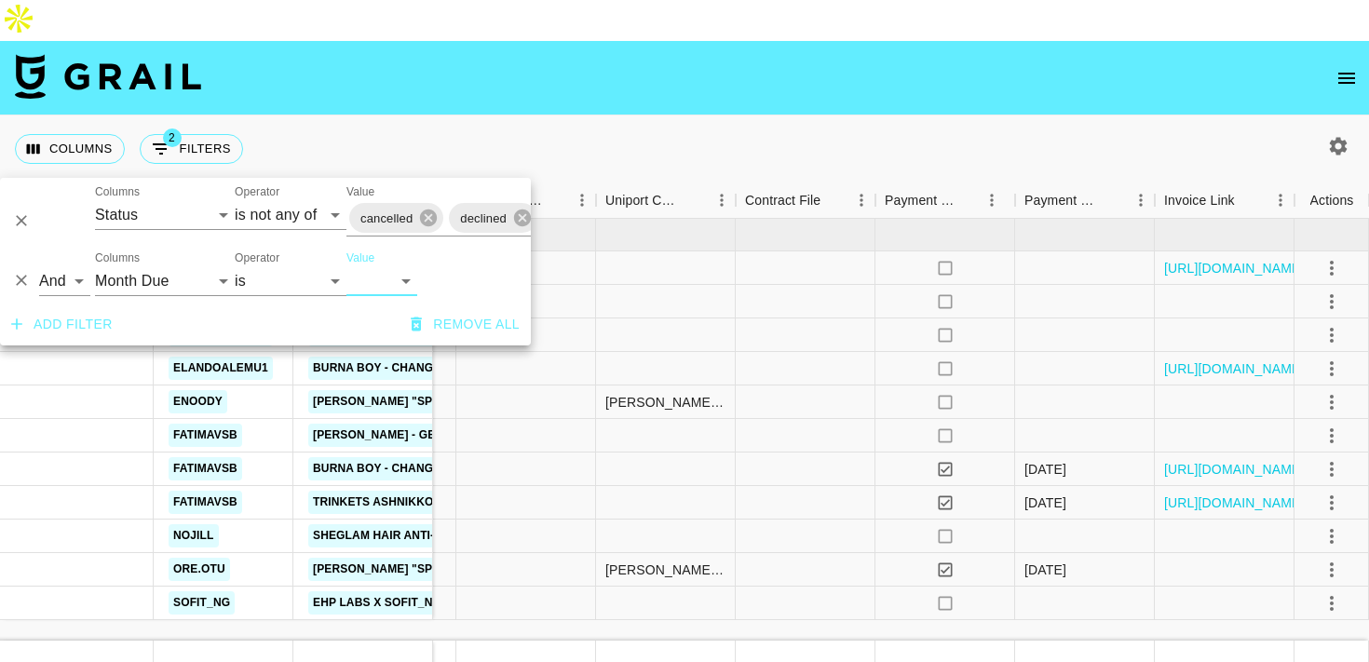
scroll to position [0, 1770]
click at [753, 68] on nav at bounding box center [684, 78] width 1369 height 75
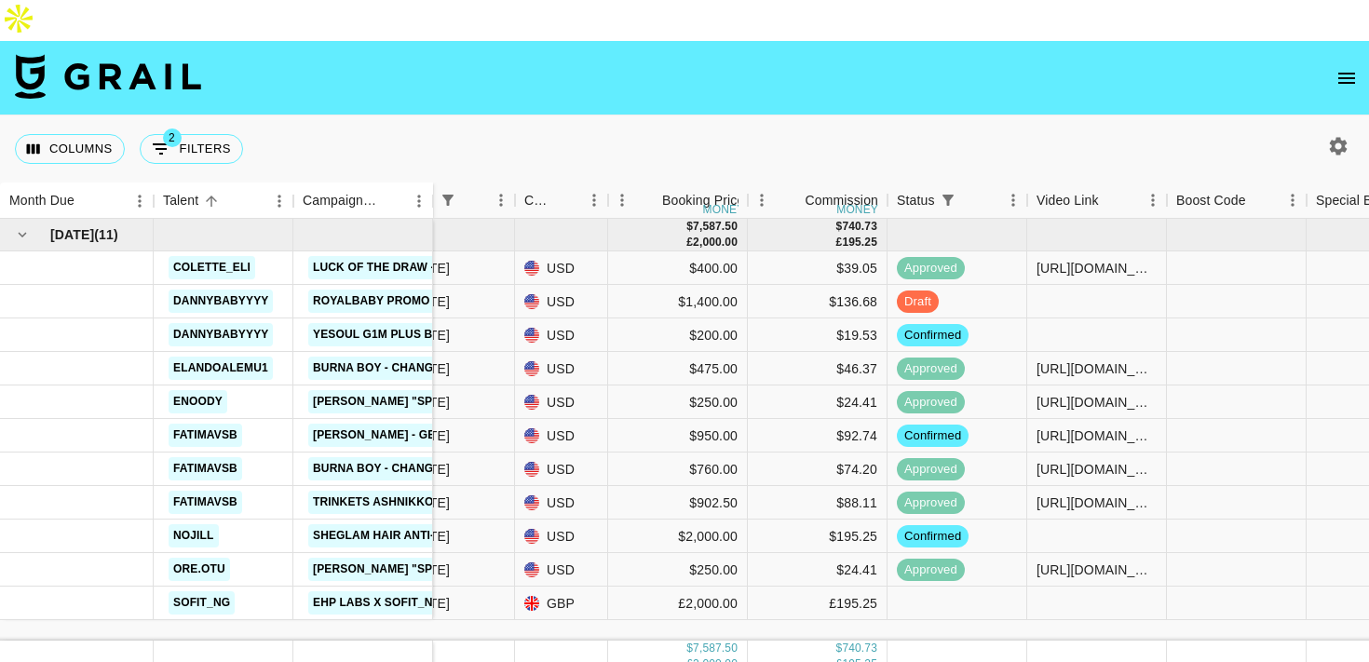
scroll to position [0, 785]
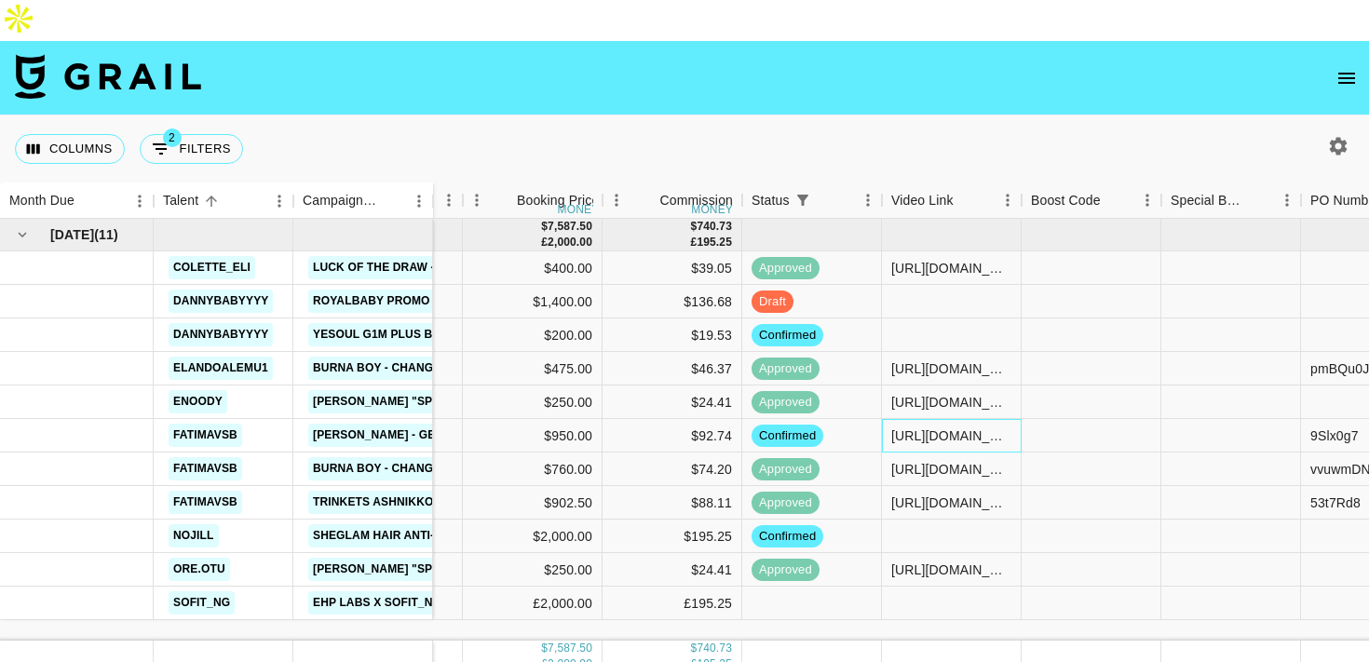
click at [983, 427] on div "[URL][DOMAIN_NAME]" at bounding box center [952, 436] width 120 height 19
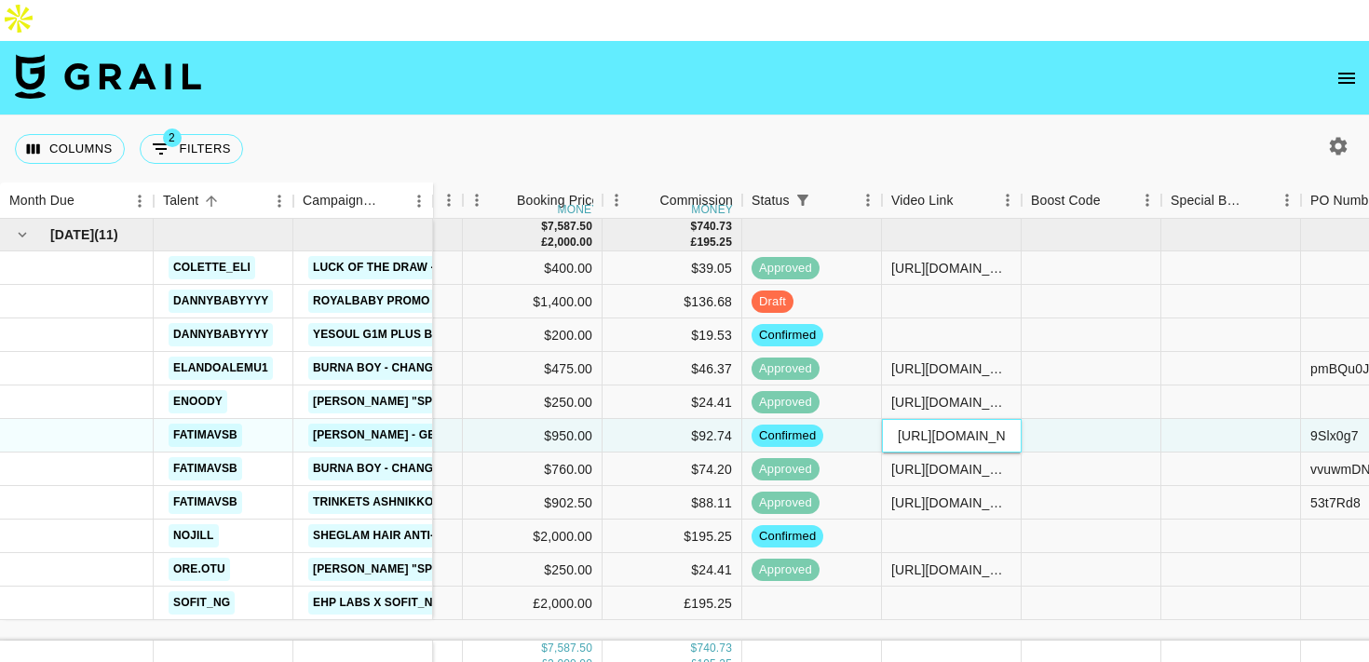
scroll to position [0, 0]
click at [983, 428] on div "[URL][DOMAIN_NAME]" at bounding box center [951, 436] width 137 height 17
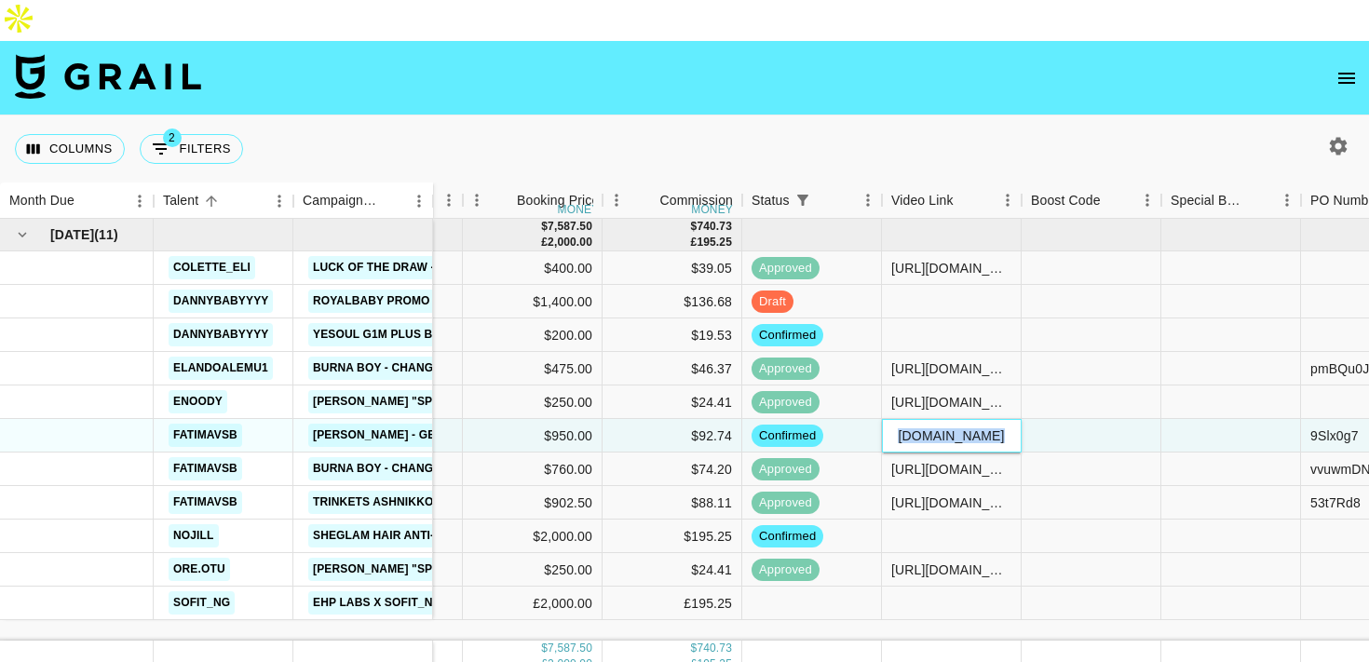
click at [983, 428] on div "[URL][DOMAIN_NAME]" at bounding box center [951, 436] width 137 height 17
click at [975, 429] on input "[URL][DOMAIN_NAME]" at bounding box center [951, 436] width 137 height 15
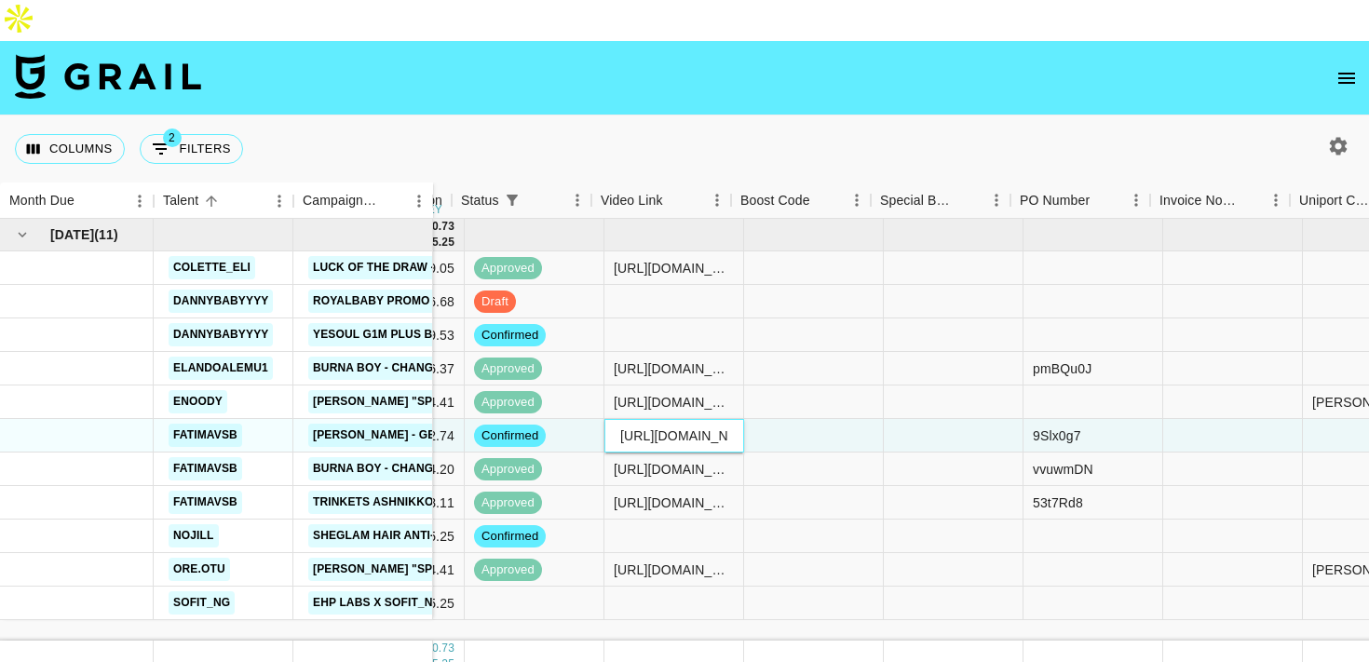
scroll to position [0, 1086]
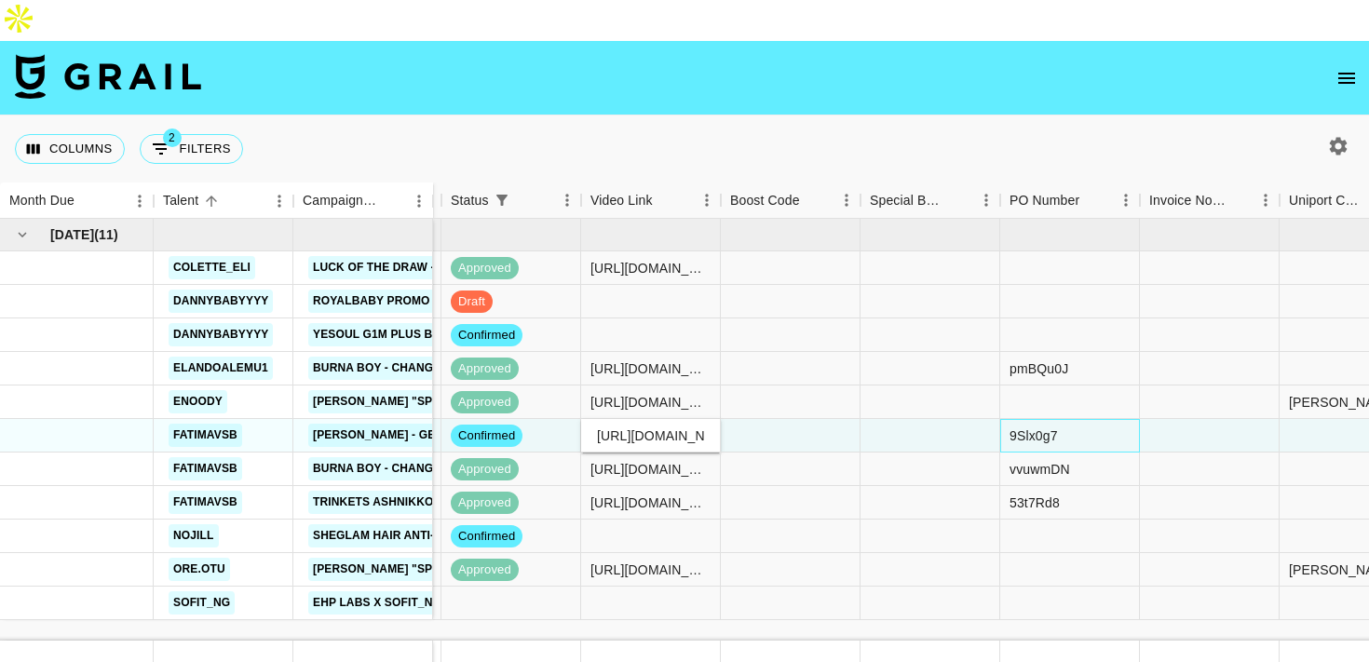
click at [1054, 427] on div "9Slx0g7" at bounding box center [1034, 436] width 48 height 19
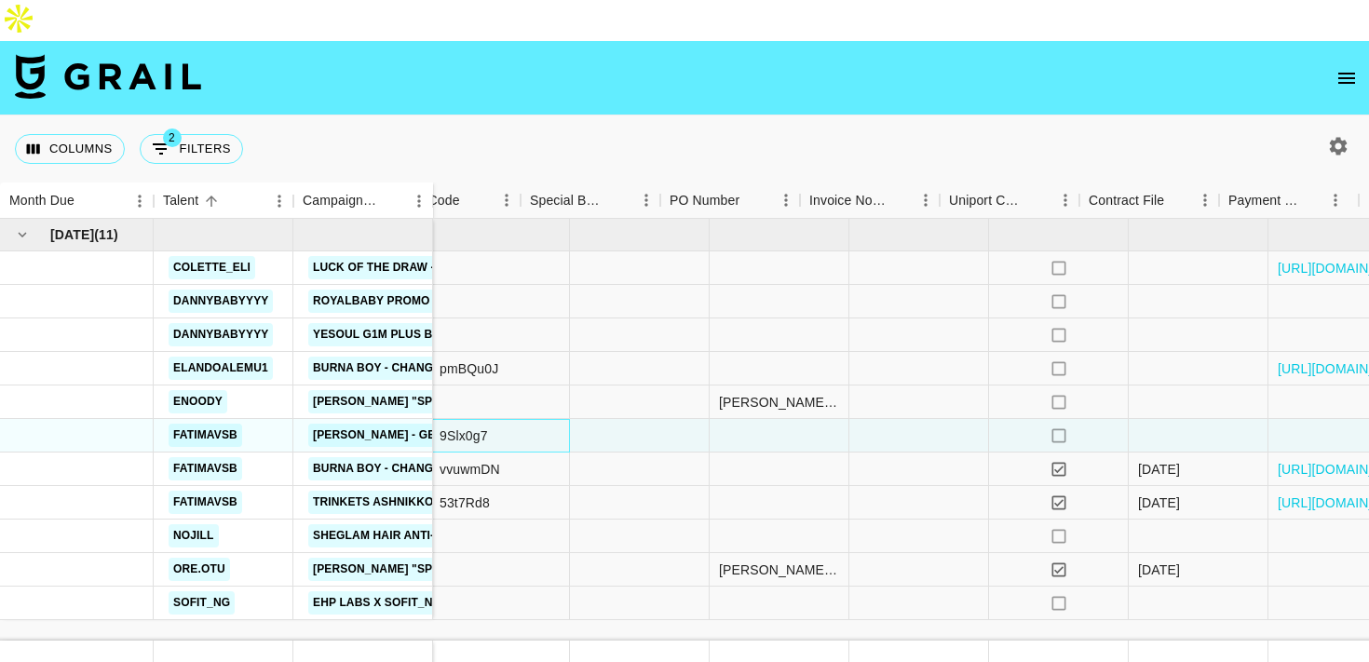
scroll to position [0, 1770]
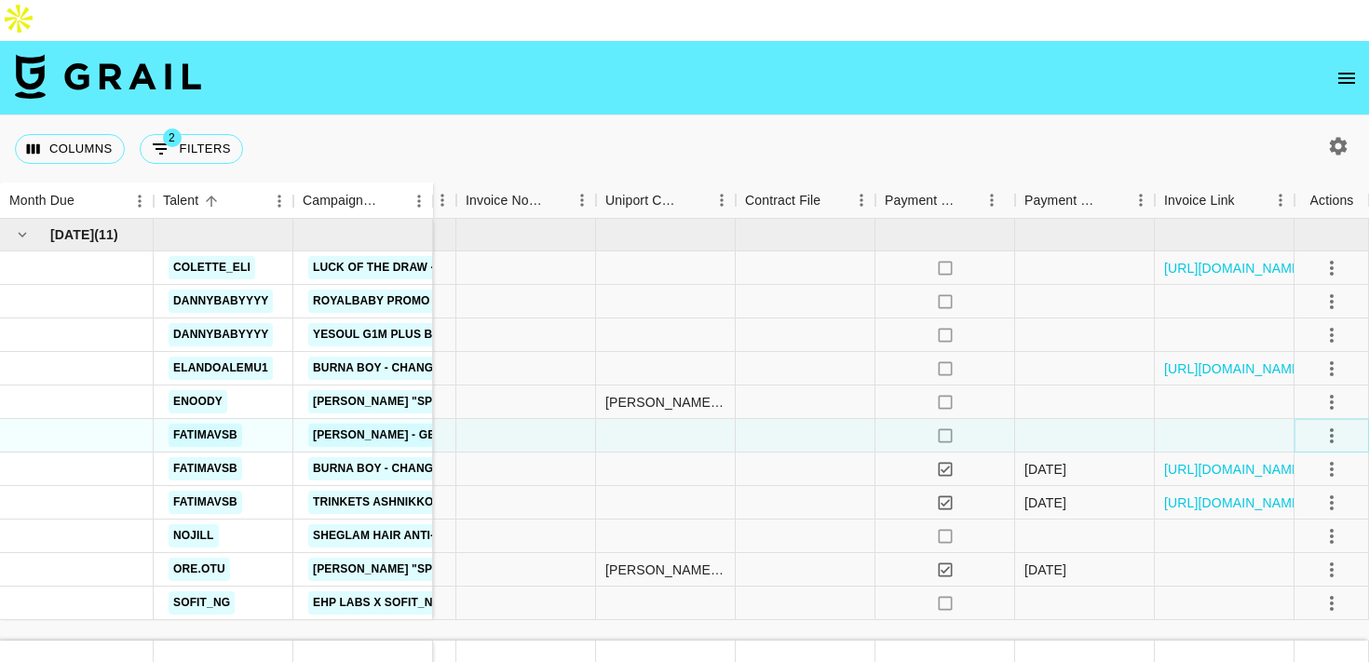
click at [1326, 425] on icon "select merge strategy" at bounding box center [1332, 436] width 22 height 22
click at [1298, 575] on div "Approve" at bounding box center [1291, 569] width 57 height 22
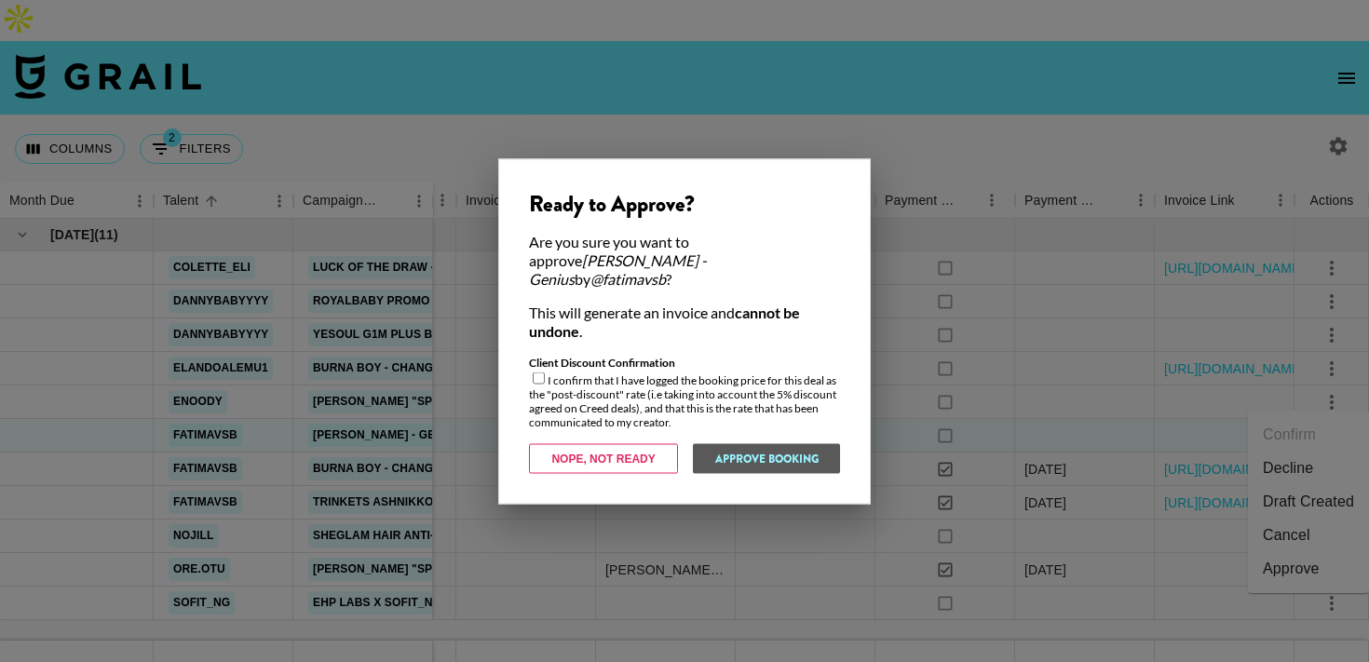
click at [544, 372] on input "checkbox" at bounding box center [539, 378] width 12 height 12
checkbox input "true"
click at [728, 450] on button "Approve Booking" at bounding box center [766, 458] width 148 height 30
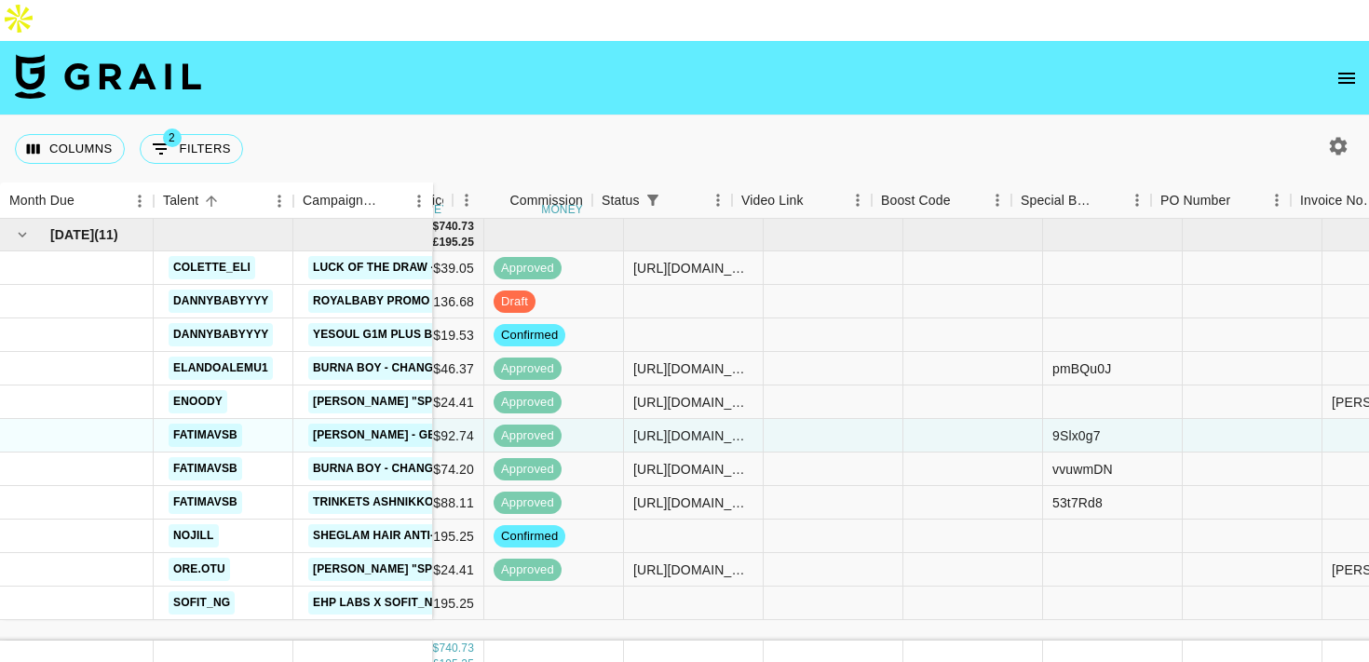
scroll to position [0, 798]
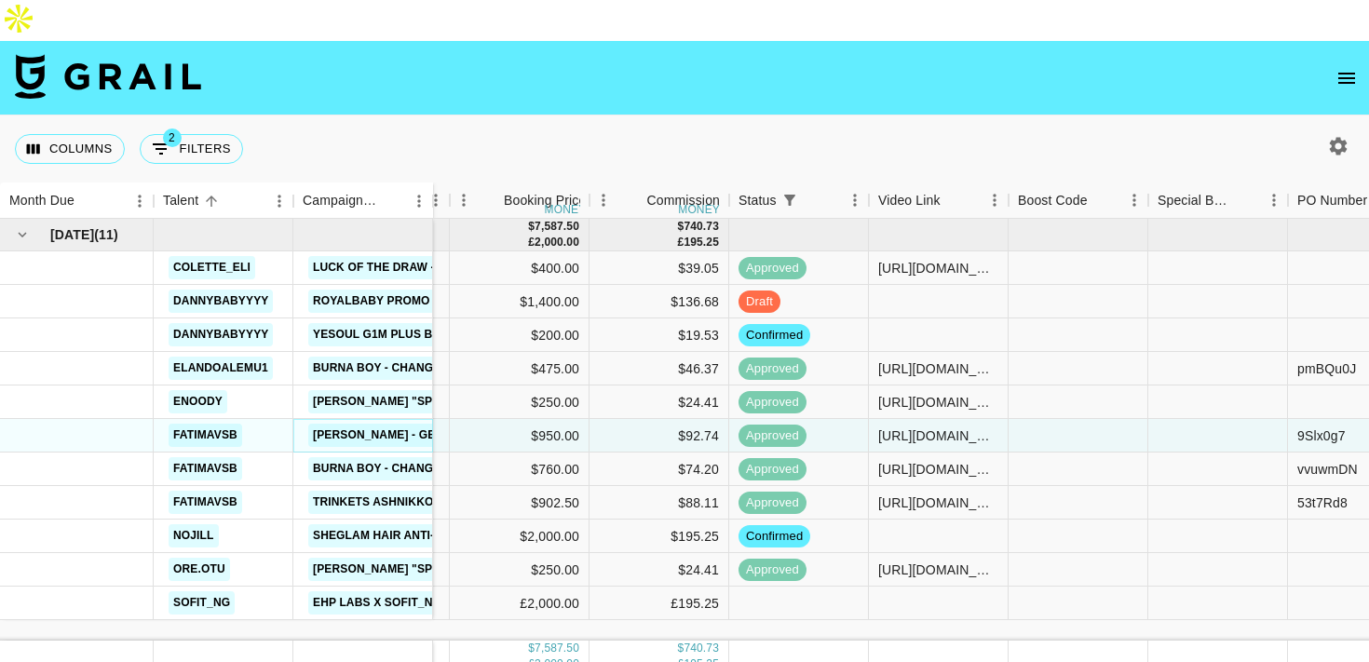
click at [402, 424] on link "Ravyn Lenae - Genius" at bounding box center [387, 435] width 159 height 23
copy link "Ravyn Lenae - Genius"
